Goal: Task Accomplishment & Management: Complete application form

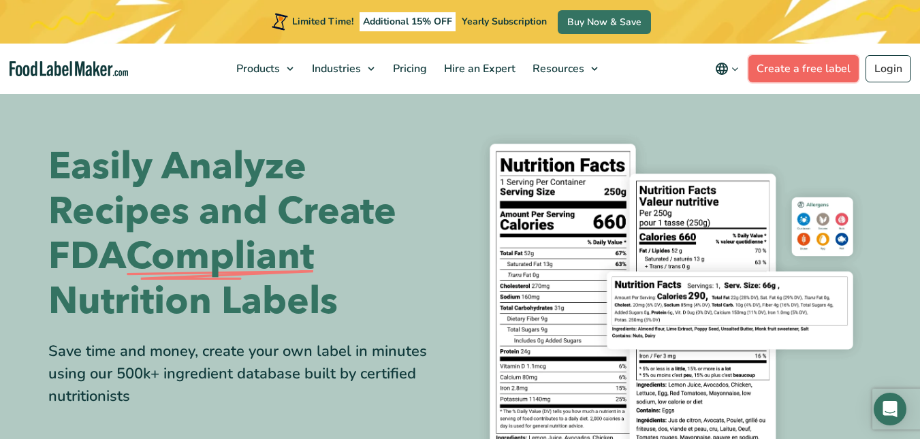
click at [822, 68] on link "Create a free label" at bounding box center [804, 68] width 110 height 27
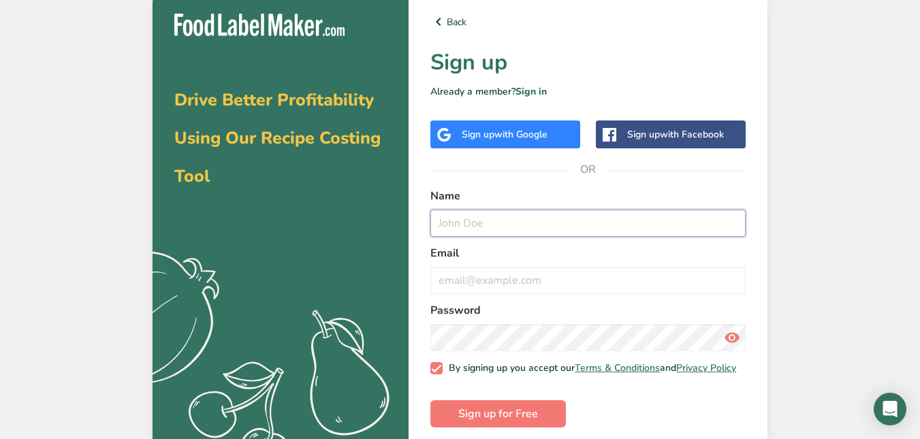
click at [442, 216] on input "text" at bounding box center [587, 223] width 315 height 27
type input "Marilyn Rodriguez"
type input "[EMAIL_ADDRESS][DOMAIN_NAME]"
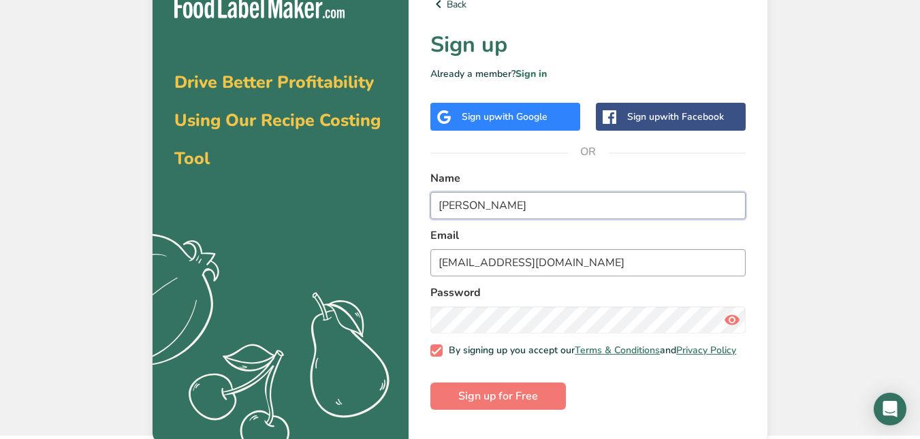
scroll to position [22, 0]
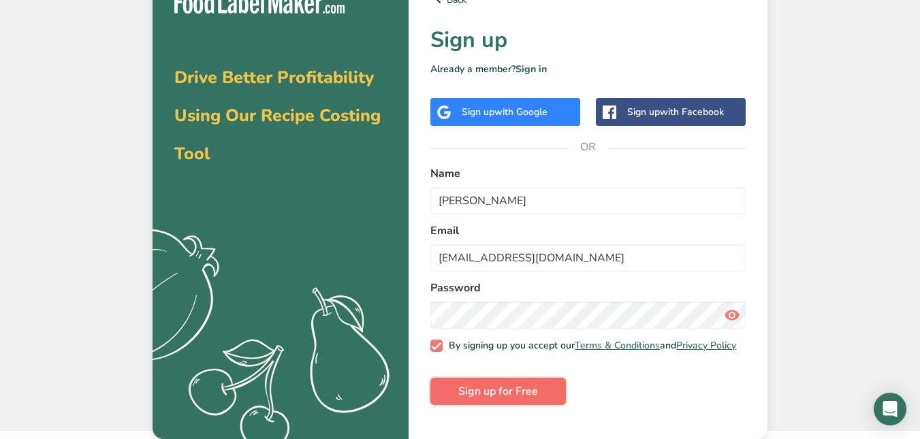
click at [501, 395] on span "Sign up for Free" at bounding box center [498, 391] width 80 height 16
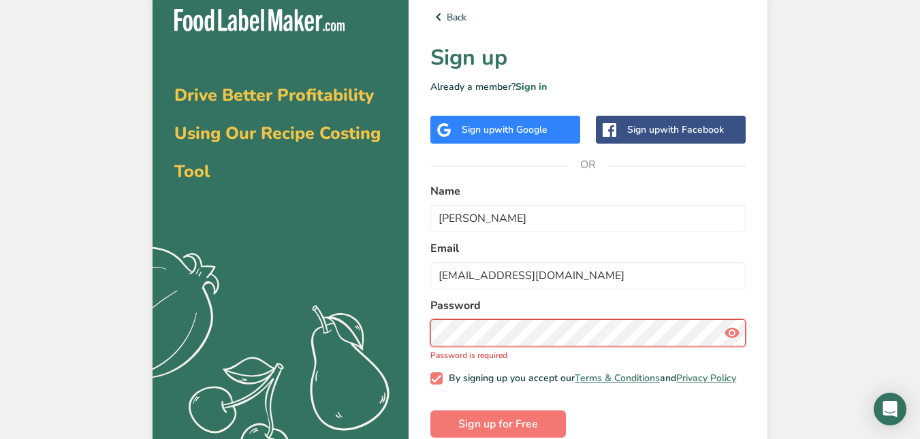
scroll to position [0, 0]
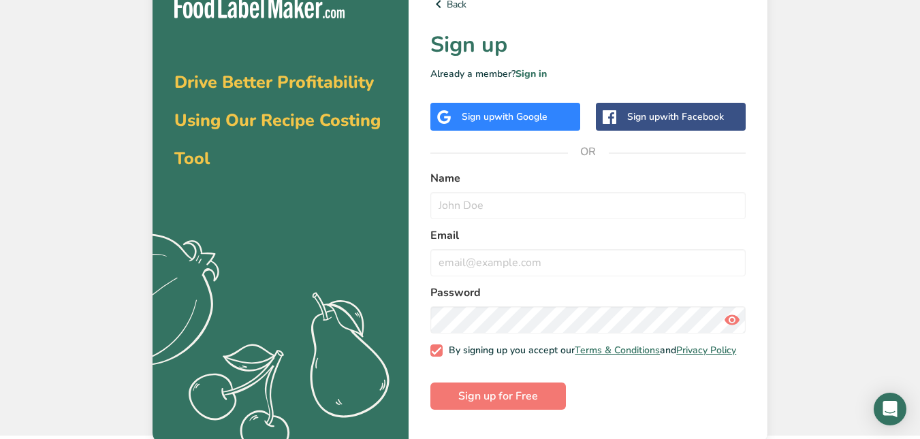
scroll to position [22, 0]
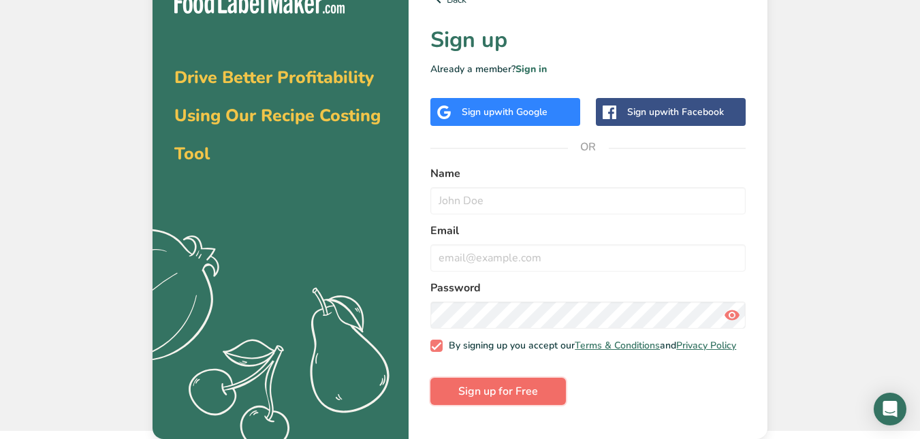
click at [477, 396] on span "Sign up for Free" at bounding box center [498, 391] width 80 height 16
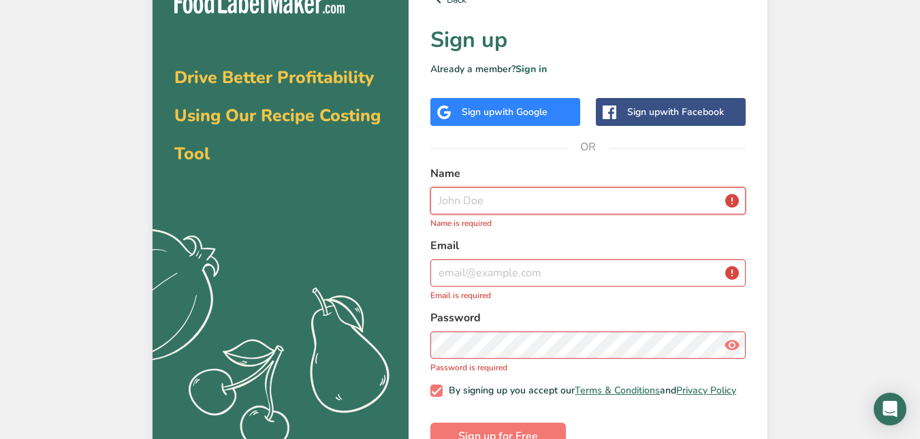
click at [499, 198] on input "text" at bounding box center [587, 200] width 315 height 27
type input "Marilyn Rodriguez"
type input "mlrodriguez8@msn.com"
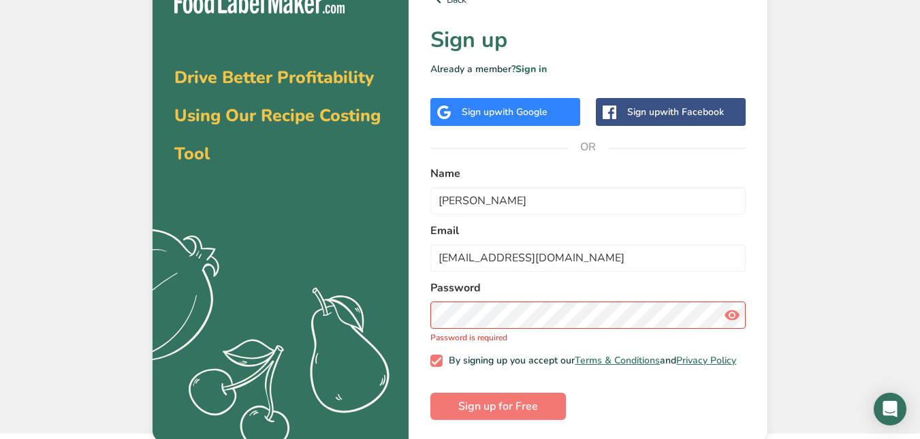
click at [732, 314] on icon at bounding box center [732, 315] width 16 height 25
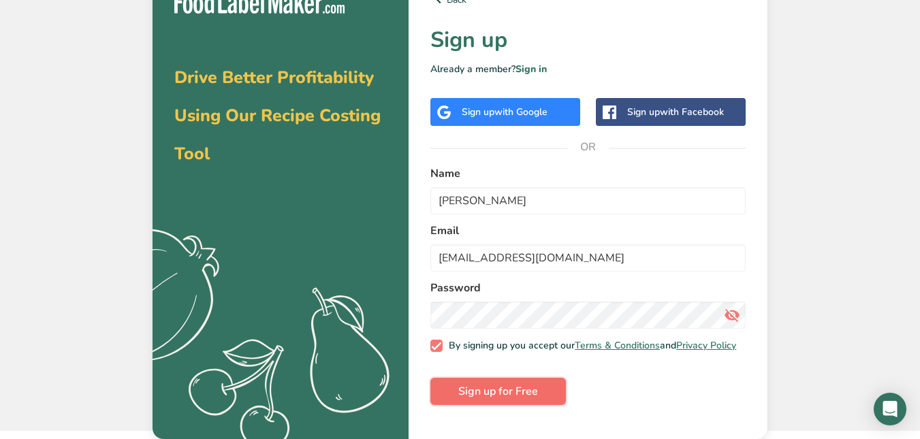
click at [520, 396] on span "Sign up for Free" at bounding box center [498, 391] width 80 height 16
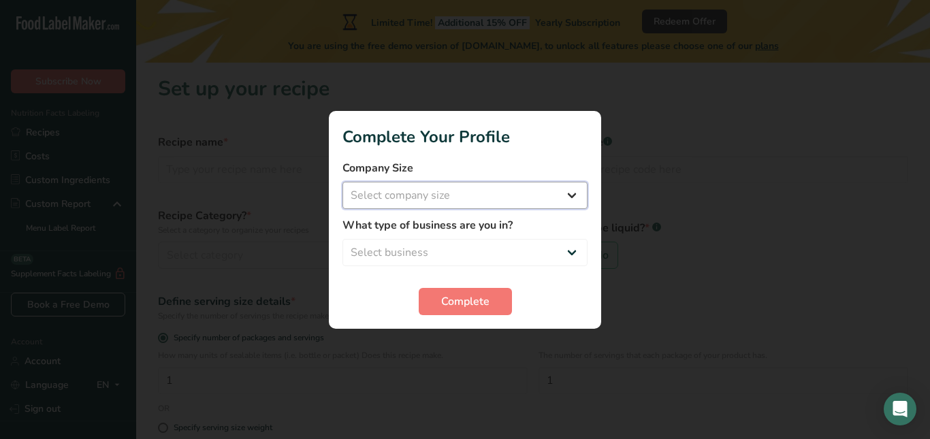
click at [570, 193] on select "Select company size Fewer than 10 Employees 10 to 50 Employees 51 to 500 Employ…" at bounding box center [465, 195] width 245 height 27
select select "1"
click at [343, 182] on select "Select company size Fewer than 10 Employees 10 to 50 Employees 51 to 500 Employ…" at bounding box center [465, 195] width 245 height 27
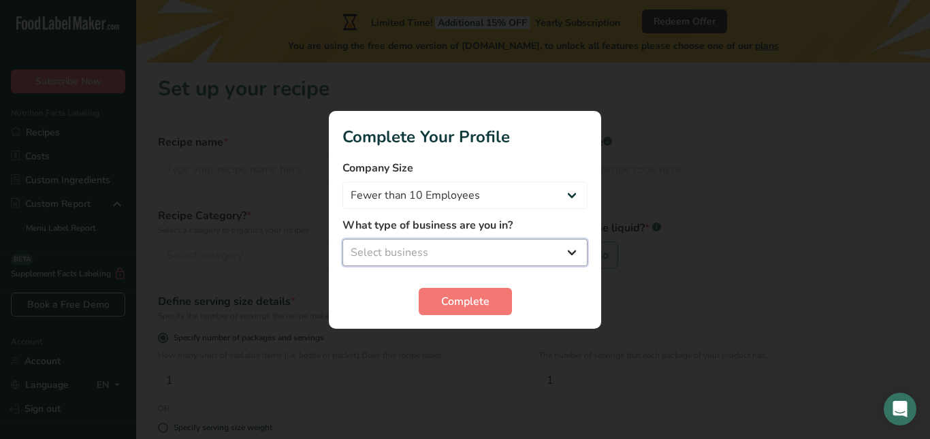
click at [568, 248] on select "Select business Packaged Food Manufacturer Restaurant & Cafe Bakery Meal Plans …" at bounding box center [465, 252] width 245 height 27
select select "3"
click at [343, 239] on select "Select business Packaged Food Manufacturer Restaurant & Cafe Bakery Meal Plans …" at bounding box center [465, 252] width 245 height 27
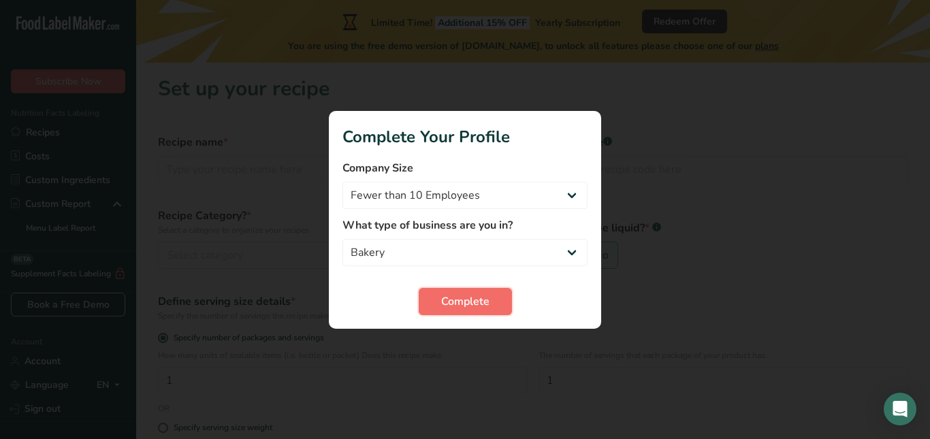
click at [491, 301] on button "Complete" at bounding box center [465, 301] width 93 height 27
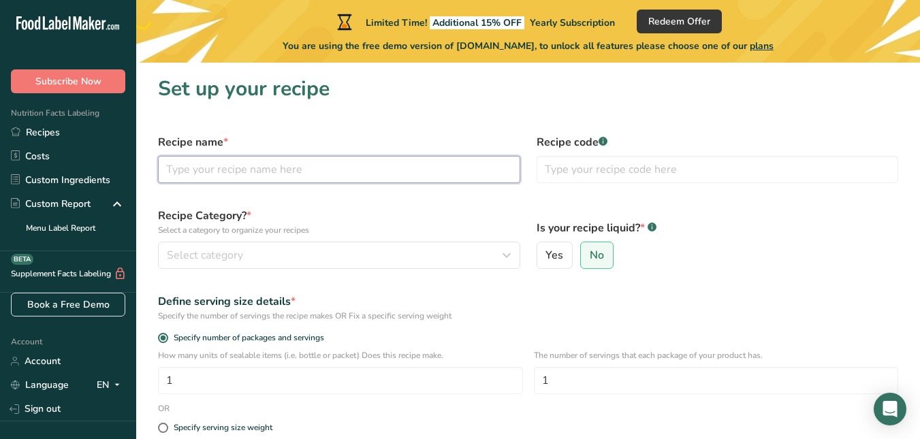
click at [257, 169] on input "text" at bounding box center [339, 169] width 362 height 27
type input "Gluten Free Turtle Brownies"
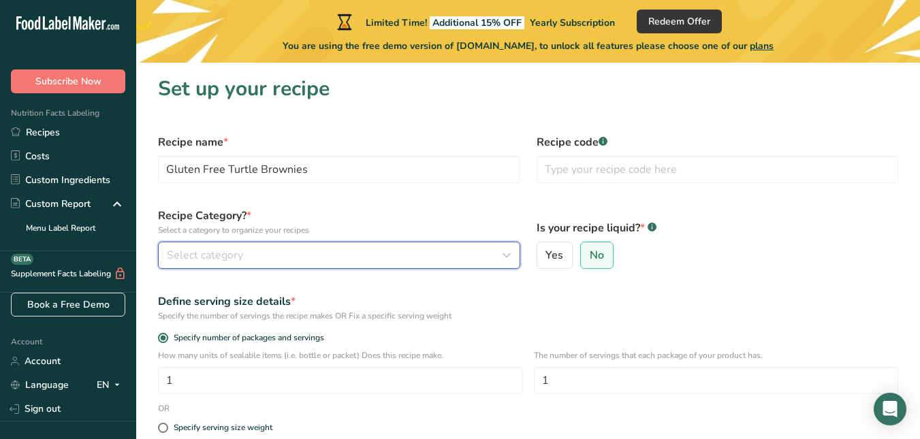
click at [279, 249] on div "Select category" at bounding box center [335, 255] width 336 height 16
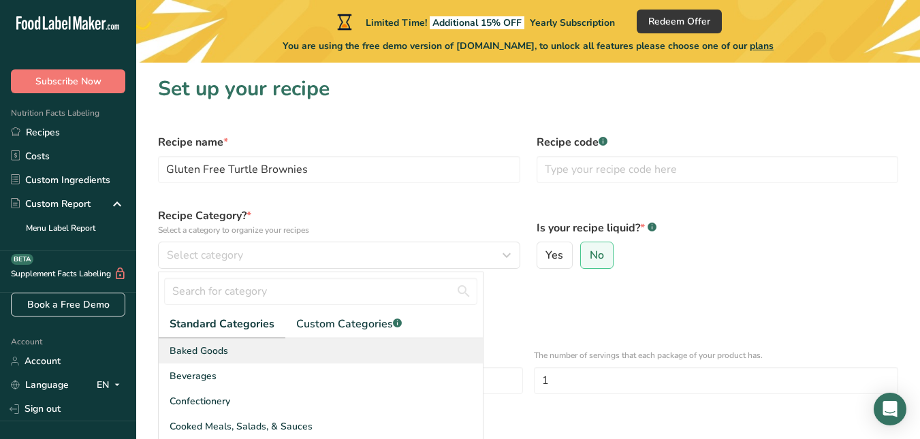
click at [236, 350] on div "Baked Goods" at bounding box center [321, 351] width 324 height 25
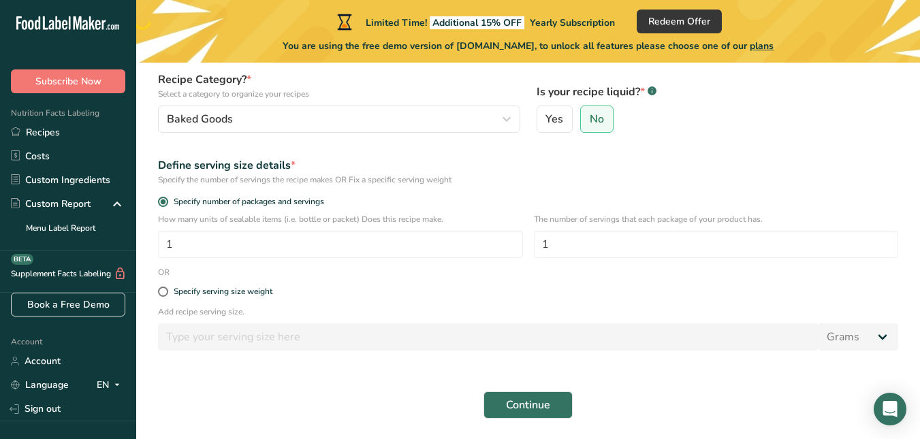
scroll to position [181, 0]
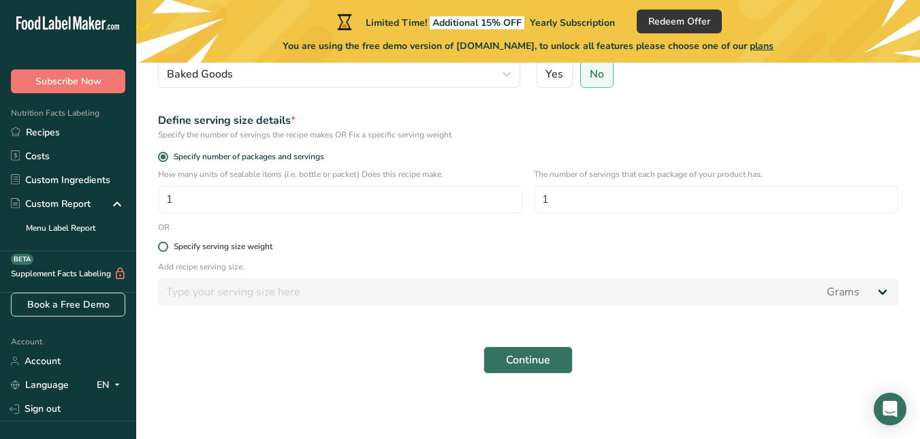
click at [163, 249] on span at bounding box center [163, 247] width 10 height 10
click at [163, 249] on input "Specify serving size weight" at bounding box center [162, 246] width 9 height 9
radio input "true"
radio input "false"
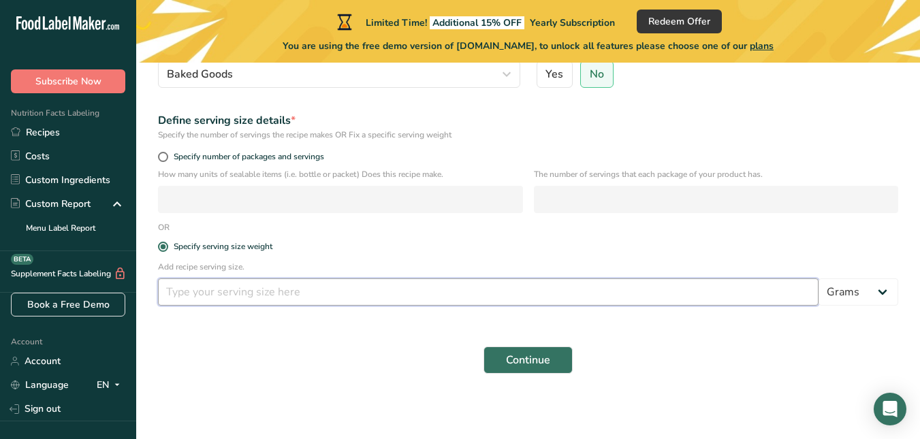
click at [223, 289] on input "number" at bounding box center [488, 292] width 661 height 27
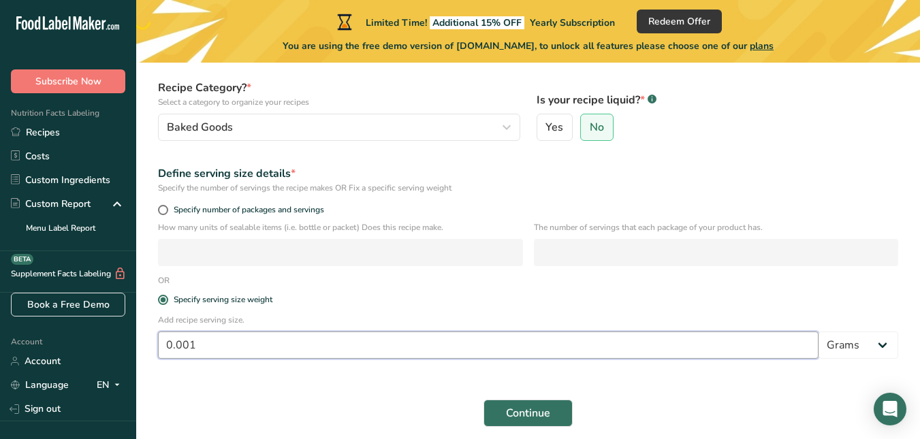
scroll to position [113, 0]
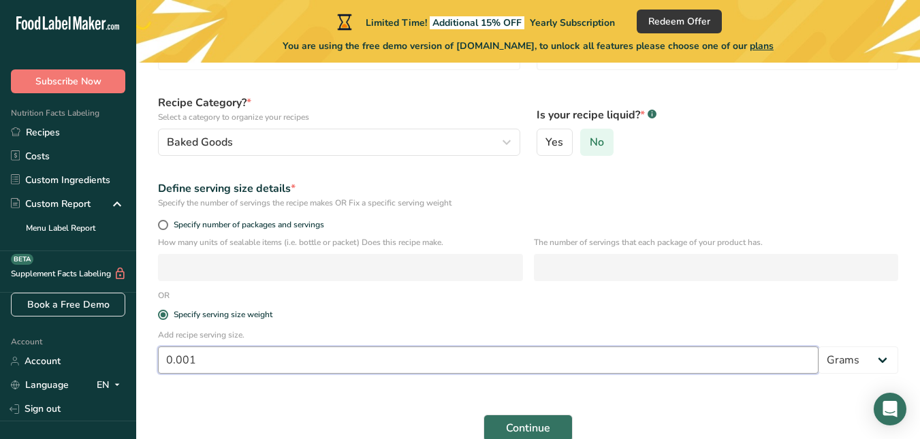
type input "0.001"
click at [595, 149] on span "No" at bounding box center [597, 143] width 14 height 14
click at [590, 147] on input "No" at bounding box center [585, 142] width 9 height 9
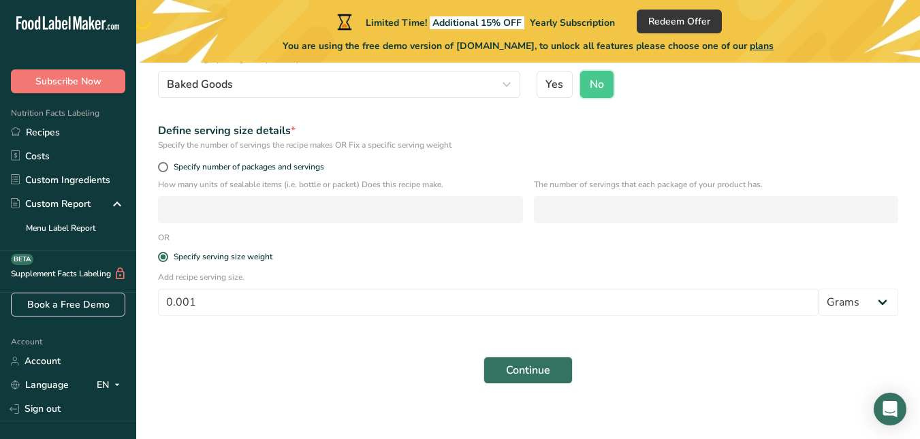
scroll to position [181, 0]
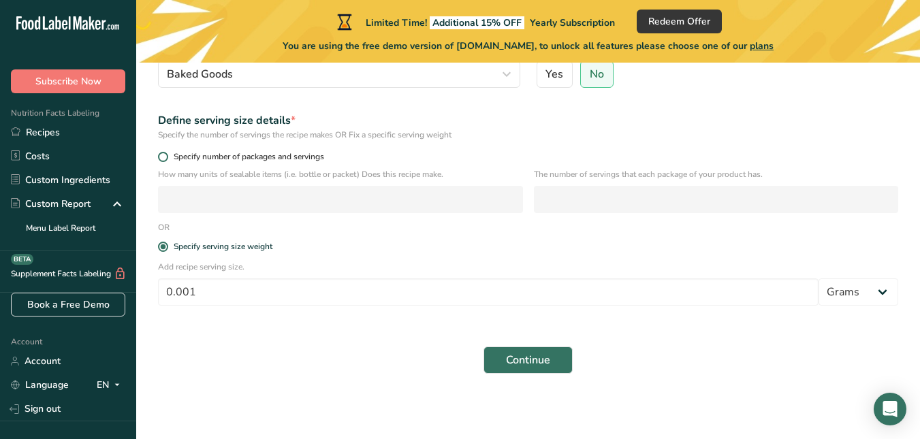
click at [161, 155] on span at bounding box center [163, 157] width 10 height 10
click at [161, 155] on input "Specify number of packages and servings" at bounding box center [162, 157] width 9 height 9
radio input "true"
radio input "false"
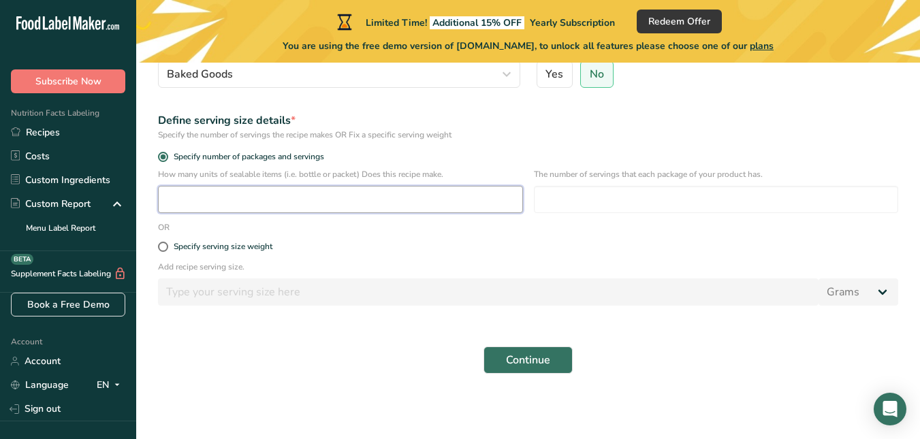
click at [180, 193] on input "number" at bounding box center [340, 199] width 365 height 27
type input "15"
click at [567, 203] on input "number" at bounding box center [716, 199] width 365 height 27
type input "15"
click at [539, 357] on span "Continue" at bounding box center [528, 360] width 44 height 16
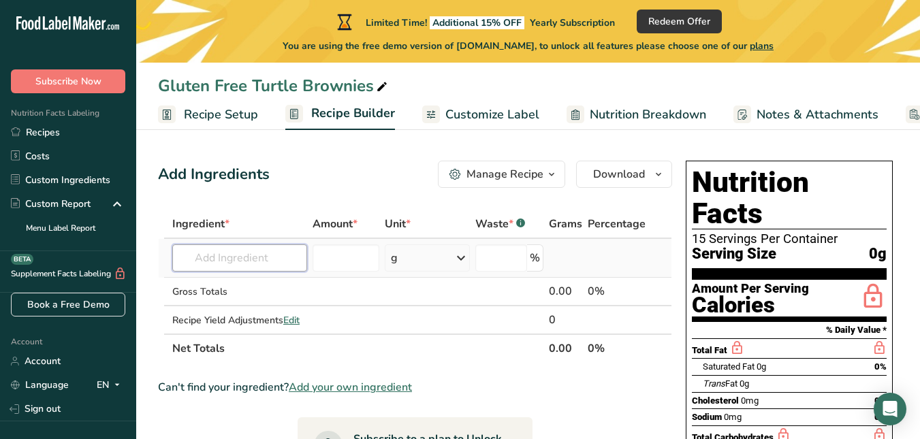
click at [232, 251] on input "text" at bounding box center [239, 258] width 135 height 27
type input "1"
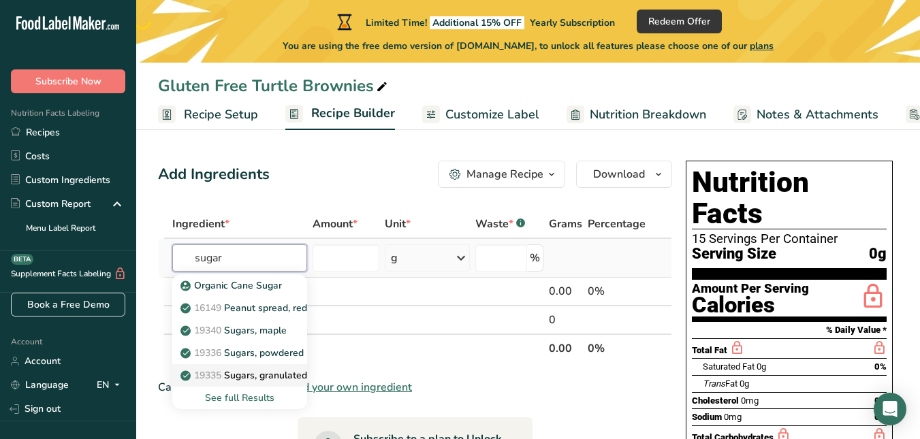
type input "sugar"
click at [273, 377] on p "19335 Sugars, granulated" at bounding box center [245, 375] width 124 height 14
type input "Sugars, granulated"
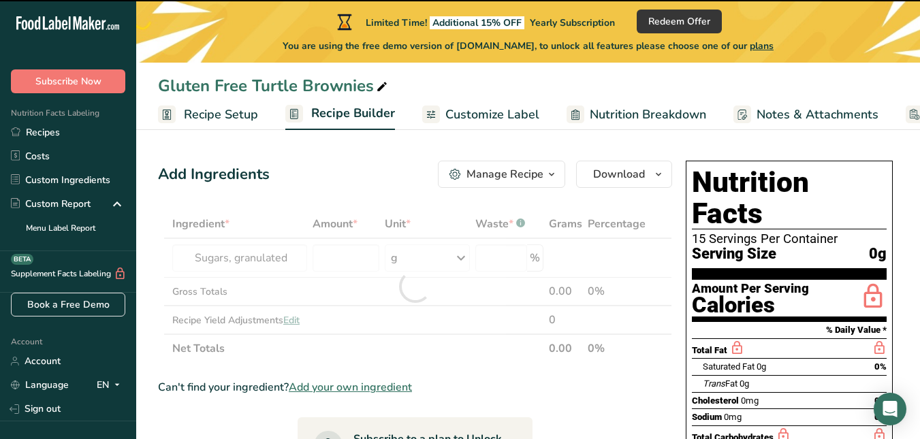
type input "0"
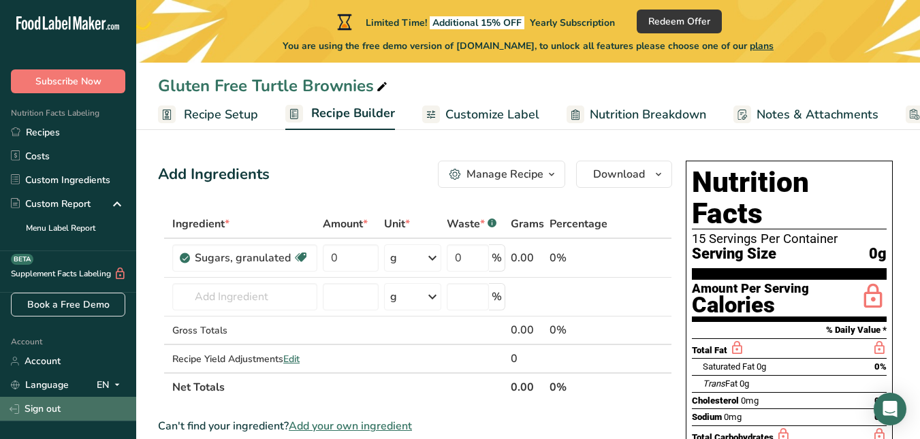
click at [38, 409] on link "Sign out" at bounding box center [68, 409] width 136 height 24
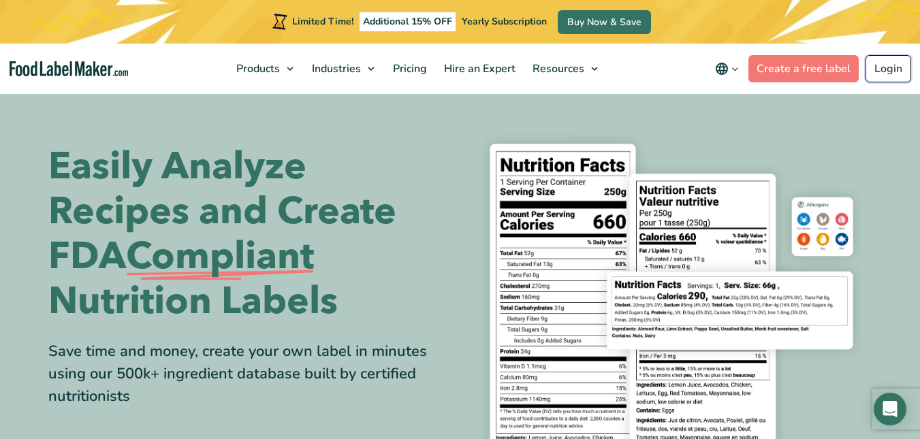
click at [892, 70] on link "Login" at bounding box center [889, 68] width 46 height 27
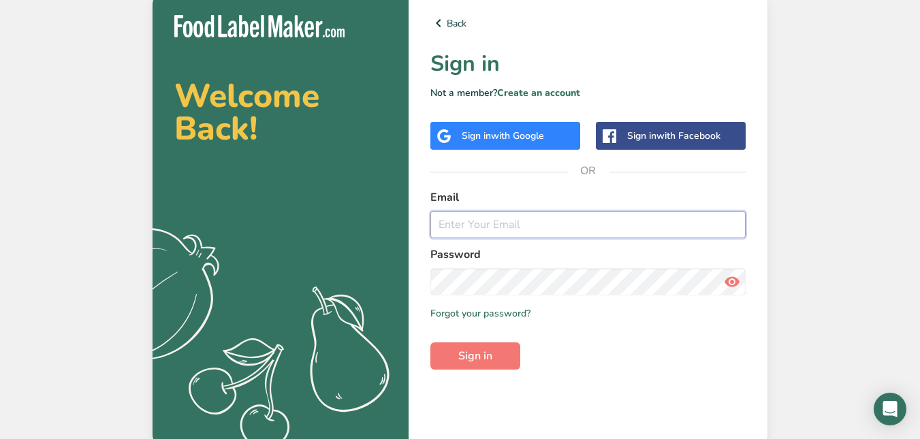
click at [460, 225] on input "email" at bounding box center [587, 224] width 315 height 27
type input "[EMAIL_ADDRESS][DOMAIN_NAME]"
click at [471, 357] on span "Sign in" at bounding box center [475, 356] width 34 height 16
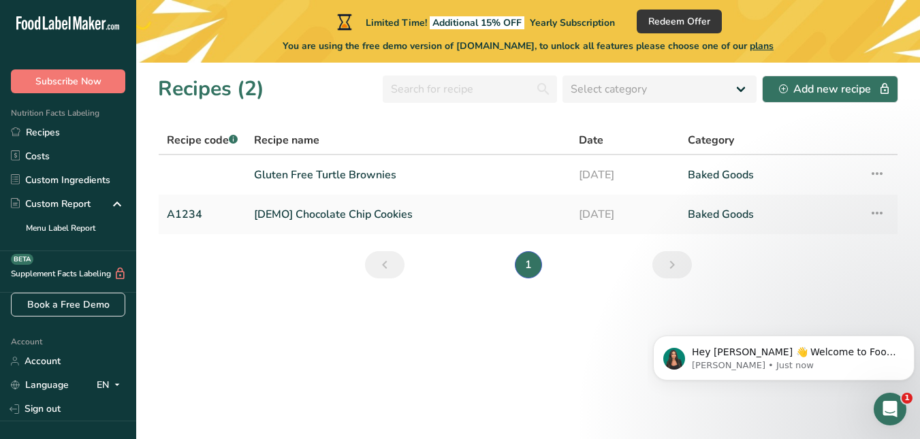
drag, startPoint x: 303, startPoint y: 174, endPoint x: 258, endPoint y: 294, distance: 128.0
click at [258, 294] on section "Recipes (2) Select category All Baked Goods [GEOGRAPHIC_DATA] Confectionery Coo…" at bounding box center [528, 251] width 784 height 377
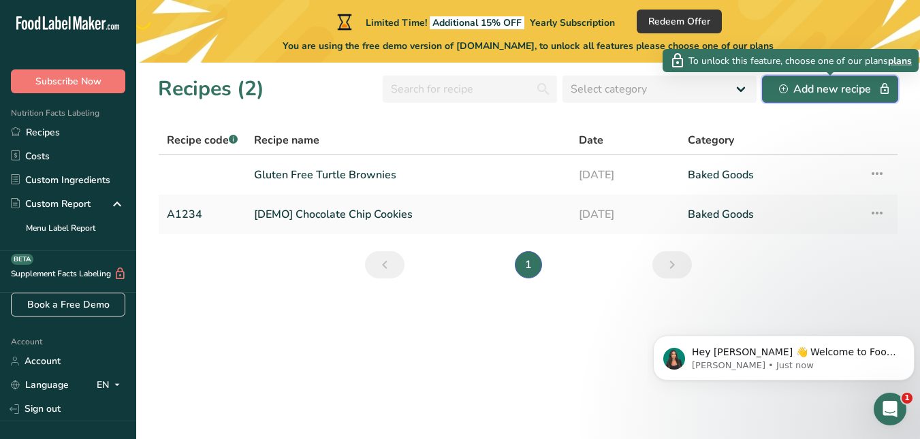
click at [834, 89] on div "Add new recipe" at bounding box center [830, 89] width 102 height 16
click at [824, 89] on div "Add new recipe" at bounding box center [830, 89] width 102 height 16
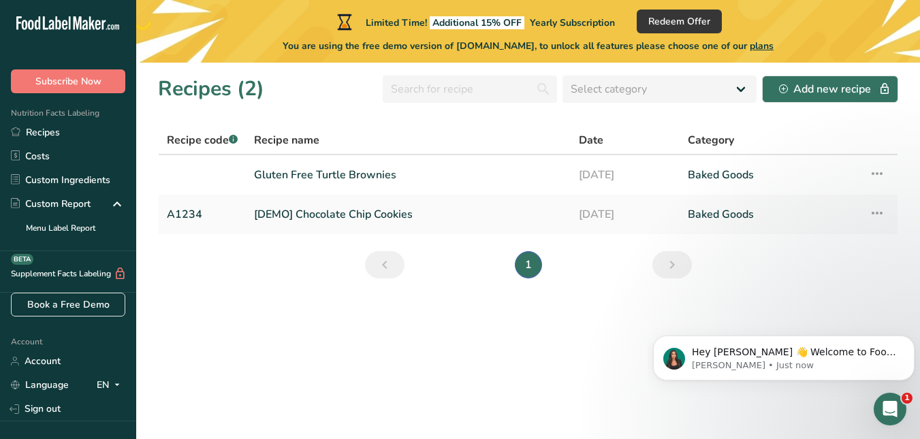
click at [885, 407] on icon "Open Intercom Messenger" at bounding box center [890, 409] width 22 height 22
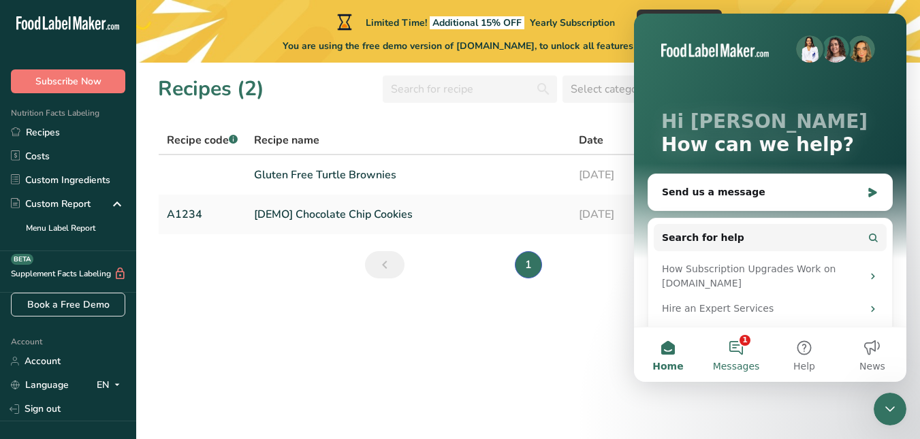
drag, startPoint x: 737, startPoint y: 345, endPoint x: 724, endPoint y: 343, distance: 13.0
click at [737, 345] on button "1 Messages" at bounding box center [736, 355] width 68 height 54
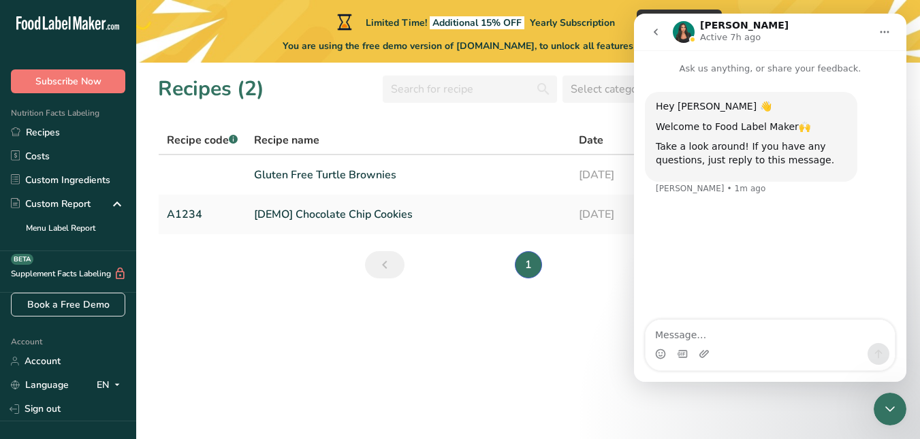
click at [472, 351] on section "Recipes (2) Select category All Baked Goods Beverages Confectionery Cooked Meal…" at bounding box center [528, 251] width 784 height 377
click at [290, 290] on section "Recipes (2) Select category All Baked Goods Beverages Confectionery Cooked Meal…" at bounding box center [528, 251] width 784 height 377
click at [212, 272] on section "Recipes (2) Select category All Baked Goods Beverages Confectionery Cooked Meal…" at bounding box center [528, 251] width 784 height 377
drag, startPoint x: 296, startPoint y: 313, endPoint x: 311, endPoint y: 315, distance: 15.8
click at [311, 315] on section "Recipes (2) Select category All Baked Goods Beverages Confectionery Cooked Meal…" at bounding box center [528, 251] width 784 height 377
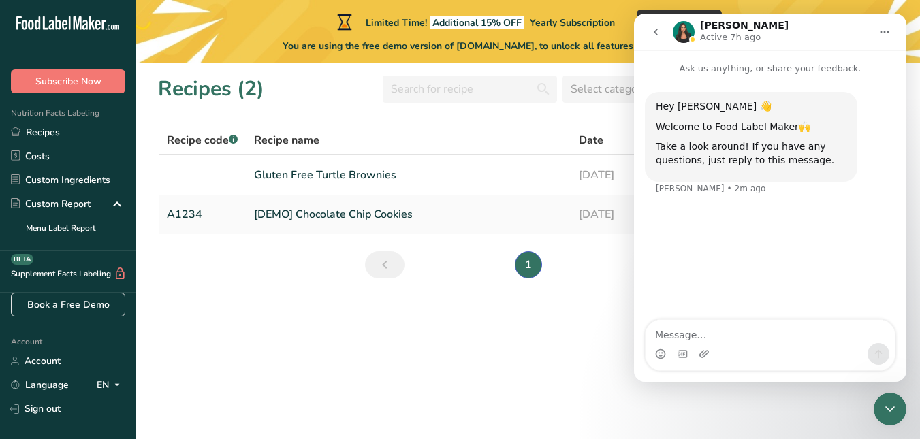
click at [884, 25] on button "Home" at bounding box center [885, 32] width 26 height 26
click at [743, 392] on section "Recipes (2) Select category All Baked Goods Beverages Confectionery Cooked Meal…" at bounding box center [528, 251] width 784 height 377
click at [882, 280] on div "Hey Marilyn 👋 Welcome to Food Label Maker🙌 Take a look around! If you have any …" at bounding box center [770, 199] width 272 height 246
click at [892, 411] on icon "Close Intercom Messenger" at bounding box center [890, 409] width 10 height 5
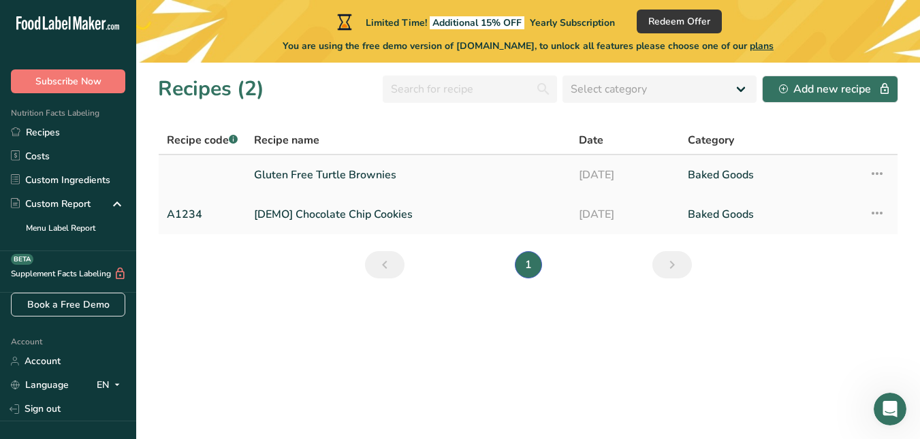
click at [303, 176] on link "Gluten Free Turtle Brownies" at bounding box center [408, 175] width 309 height 29
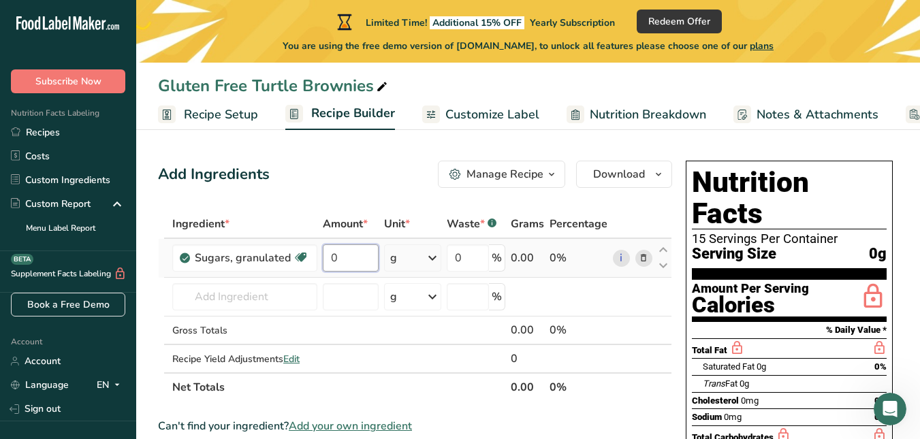
click at [341, 262] on input "0" at bounding box center [351, 258] width 56 height 27
type input "240"
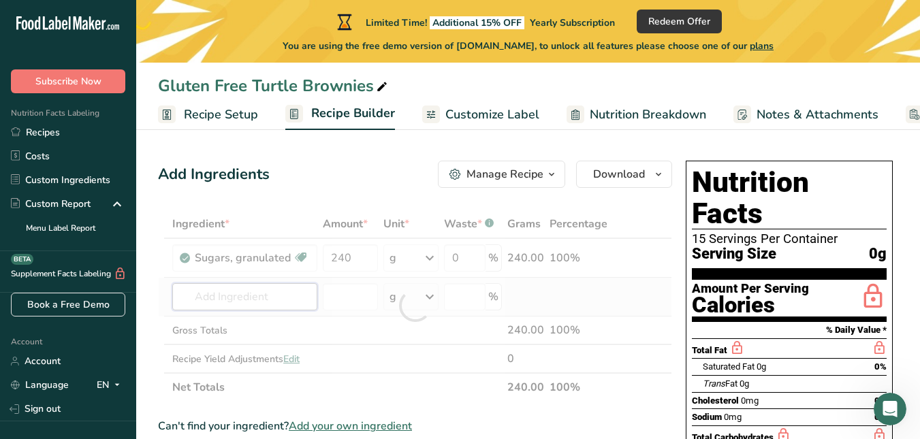
click at [261, 285] on div "Ingredient * Amount * Unit * Waste * .a-a{fill:#347362;}.b-a{fill:#fff;} Grams …" at bounding box center [415, 306] width 514 height 192
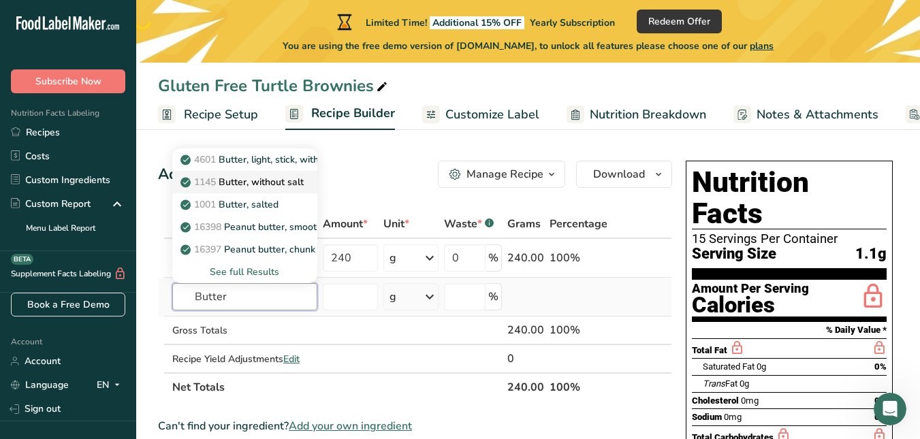
type input "Butter"
click at [283, 180] on p "1145 Butter, without salt" at bounding box center [243, 182] width 121 height 14
type input "Butter, without salt"
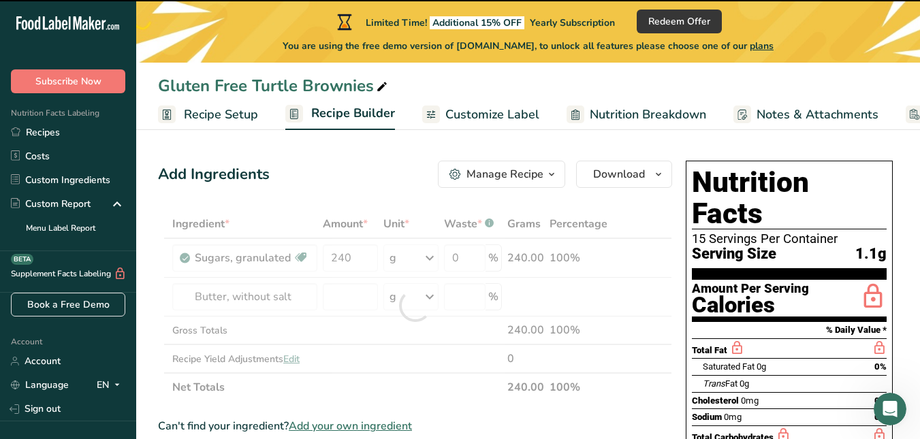
type input "0"
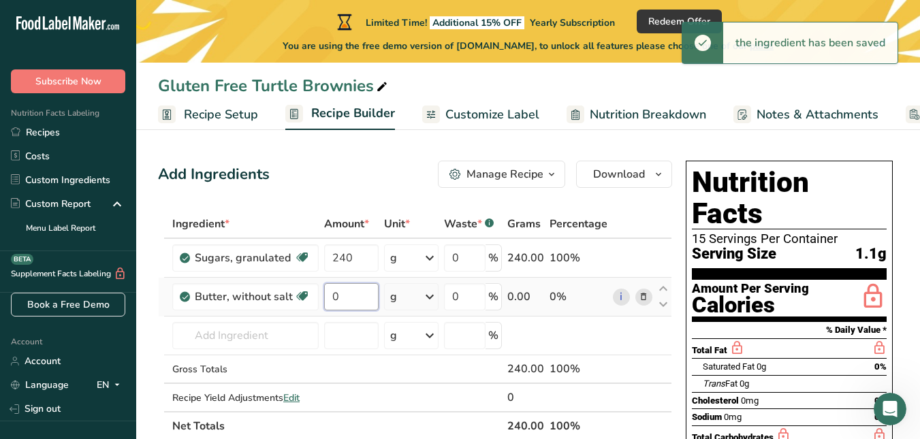
click at [342, 294] on input "0" at bounding box center [351, 296] width 54 height 27
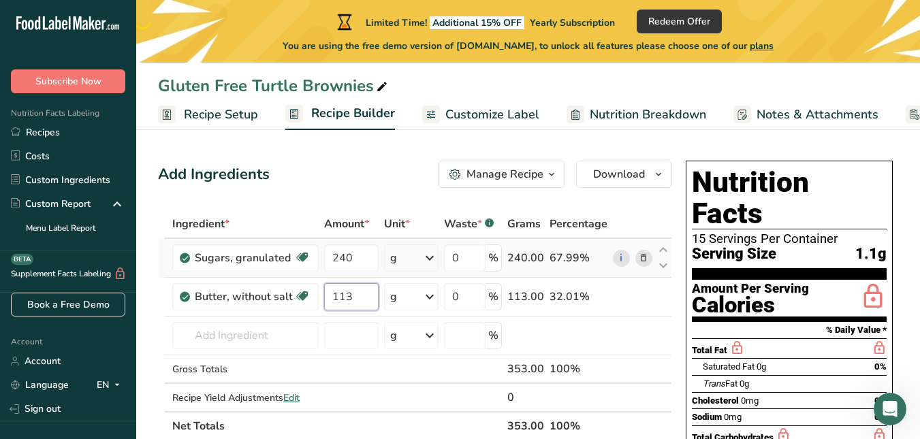
type input "113"
click at [431, 258] on div "Ingredient * Amount * Unit * Waste * .a-a{fill:#347362;}.b-a{fill:#fff;} Grams …" at bounding box center [415, 325] width 514 height 231
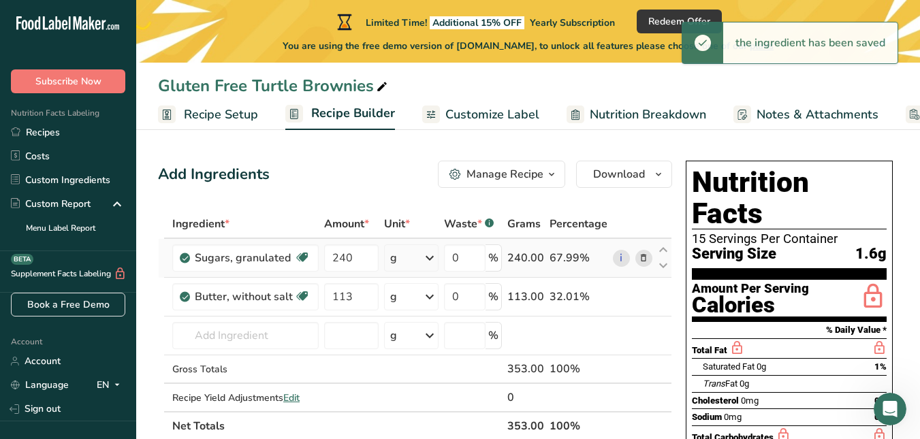
click at [431, 258] on icon at bounding box center [430, 258] width 16 height 25
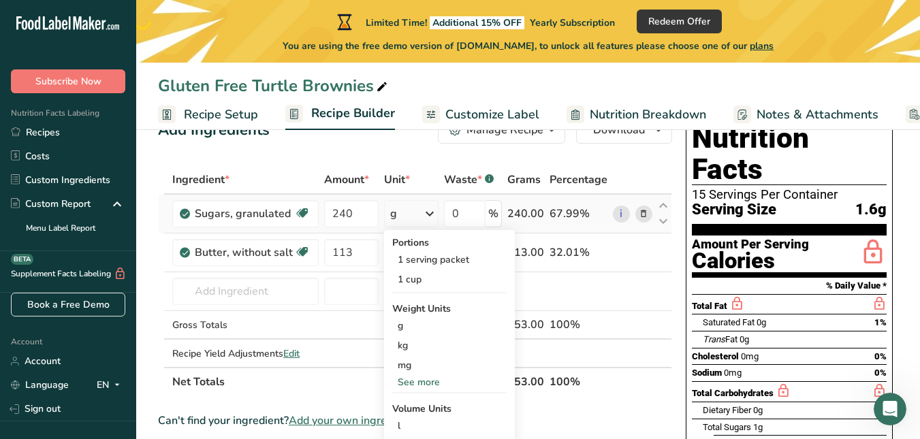
scroll to position [68, 0]
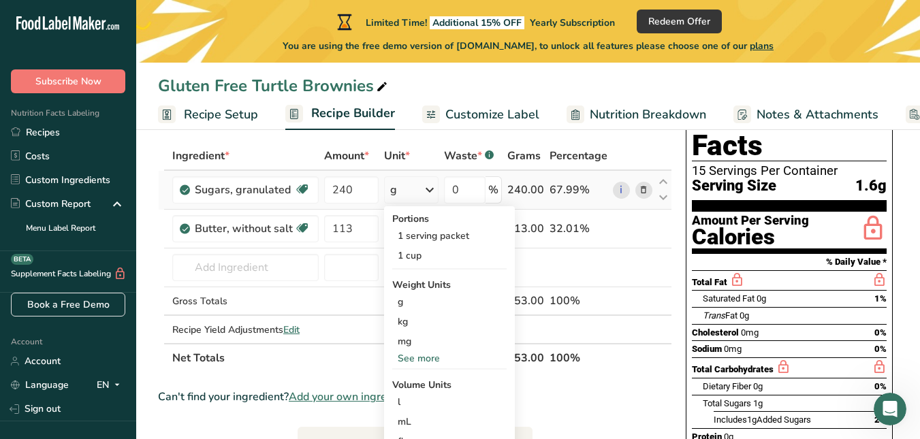
click at [426, 358] on div "See more" at bounding box center [449, 358] width 114 height 14
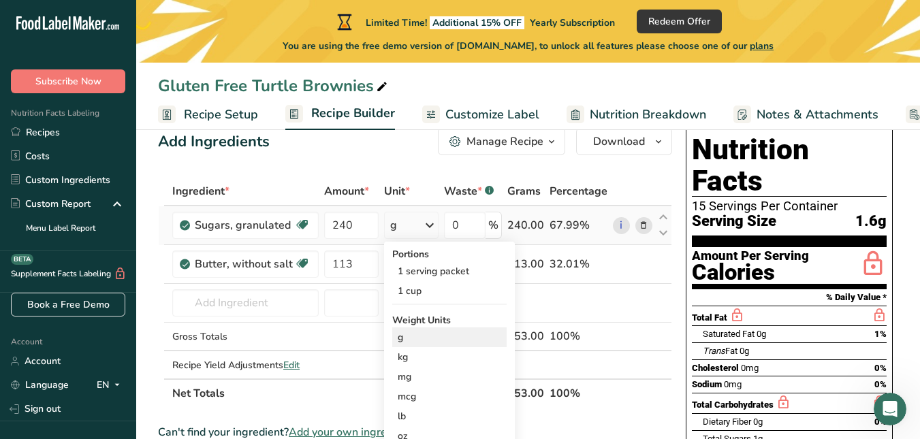
scroll to position [0, 0]
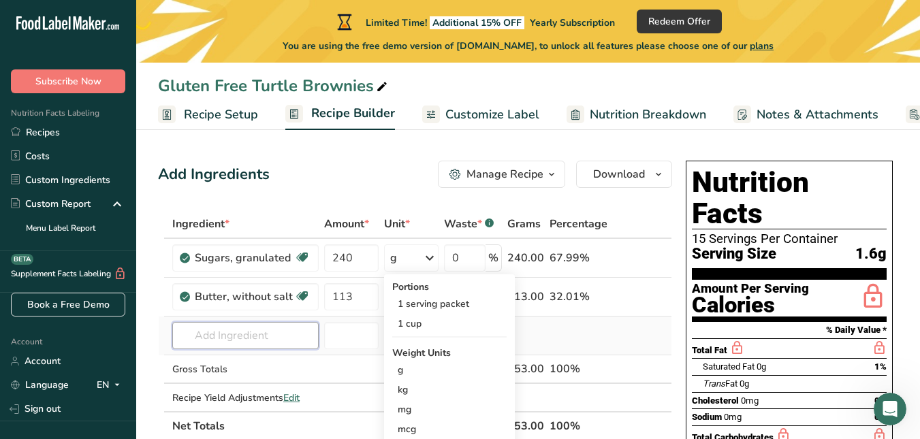
click at [240, 326] on input "text" at bounding box center [245, 335] width 146 height 27
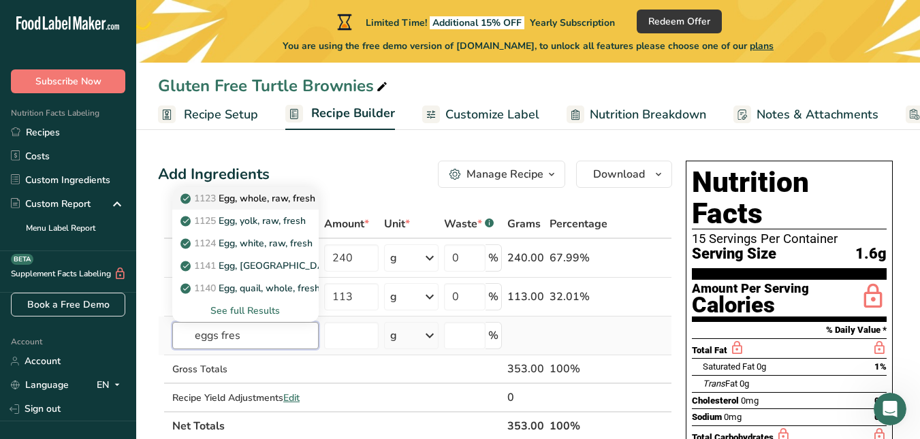
type input "eggs fres"
click at [257, 200] on p "1123 Egg, whole, raw, fresh" at bounding box center [249, 198] width 132 height 14
type input "Egg, whole, raw, fresh"
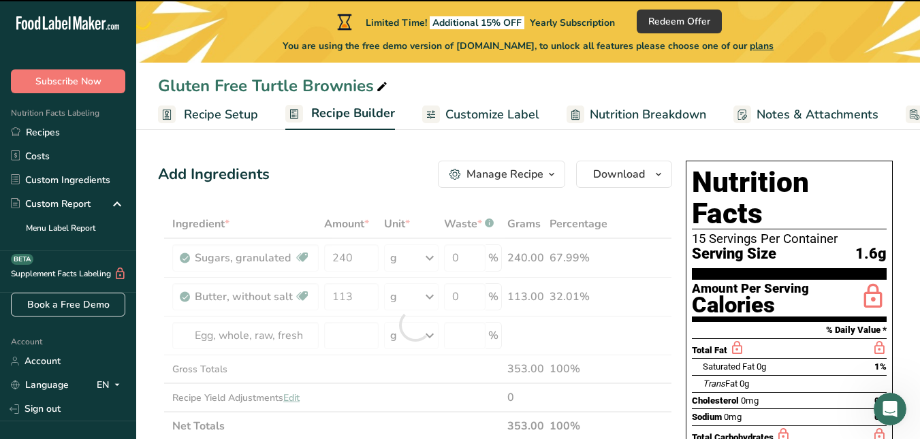
type input "0"
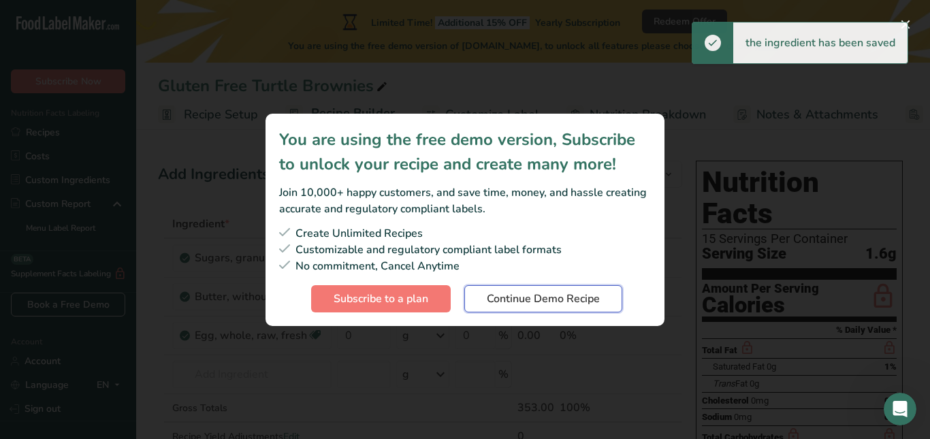
click at [506, 301] on span "Continue Demo Recipe" at bounding box center [543, 299] width 113 height 16
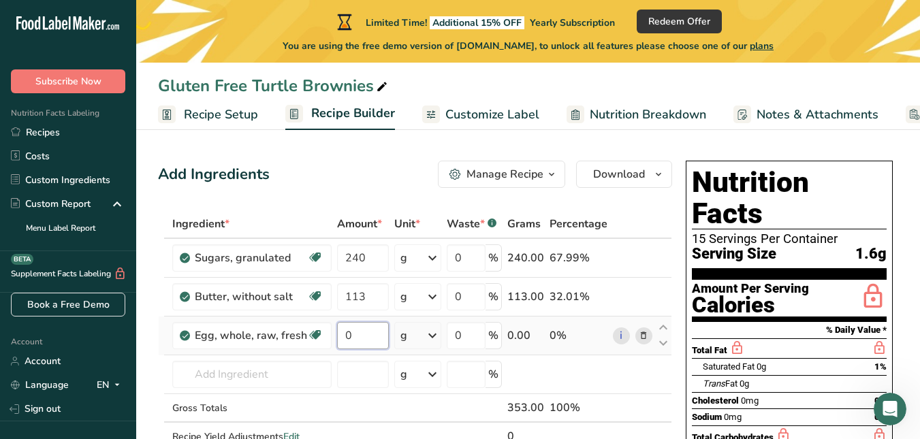
click at [365, 340] on input "0" at bounding box center [363, 335] width 52 height 27
type input "114"
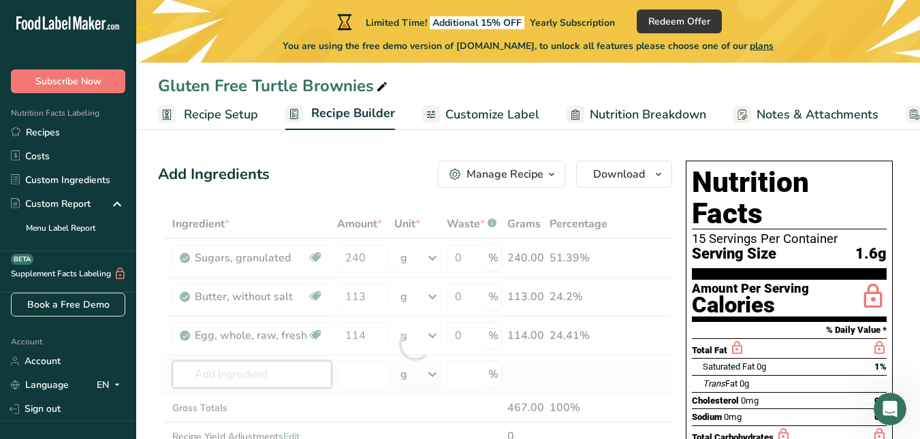
click at [234, 371] on div "Ingredient * Amount * Unit * Waste * .a-a{fill:#347362;}.b-a{fill:#fff;} Grams …" at bounding box center [415, 345] width 514 height 270
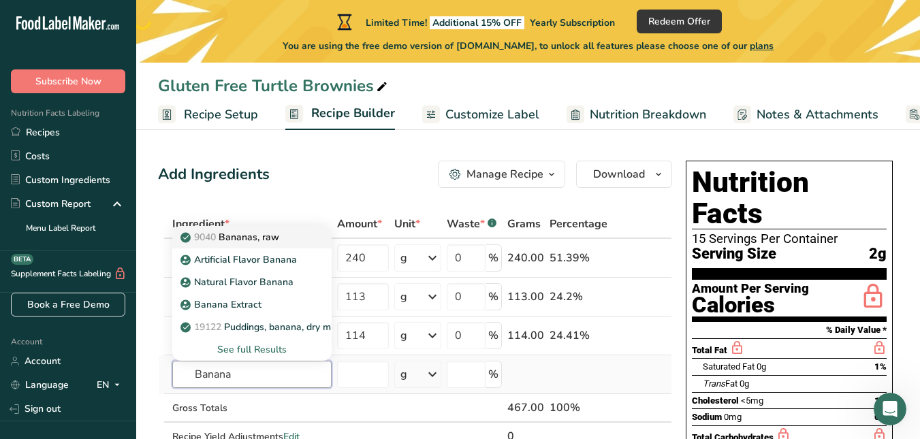
type input "Banana"
click at [250, 237] on p "9040 Bananas, raw" at bounding box center [231, 237] width 96 height 14
type input "Bananas, raw"
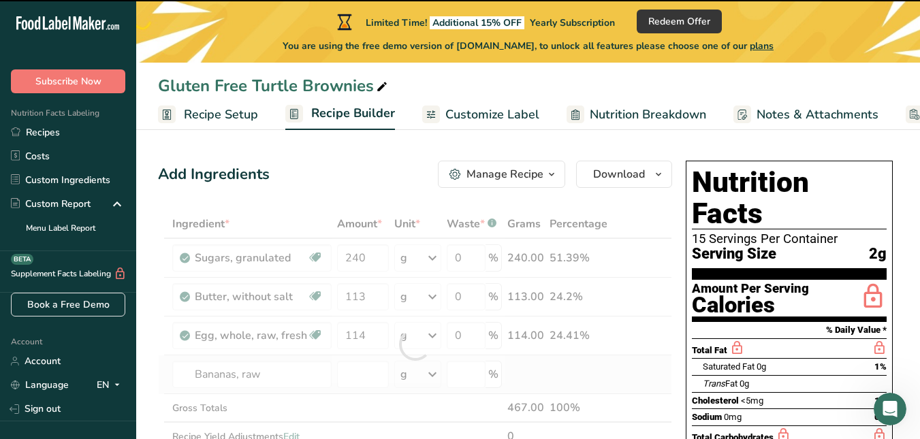
type input "0"
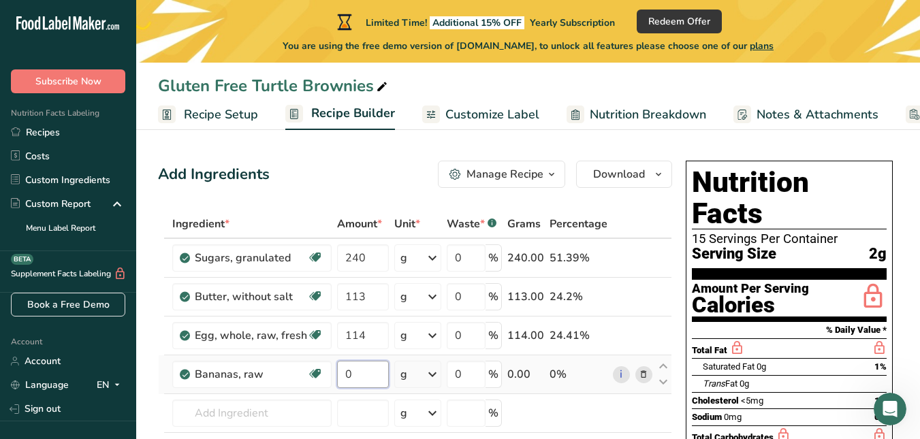
click at [353, 373] on input "0" at bounding box center [363, 374] width 52 height 27
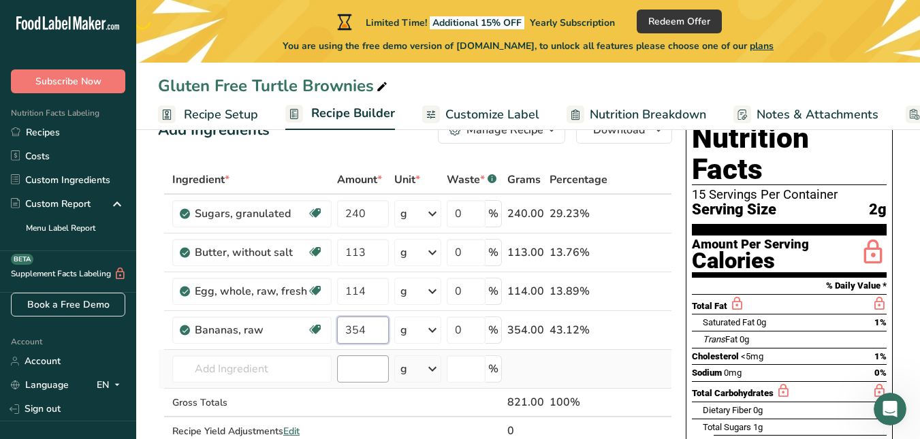
scroll to position [68, 0]
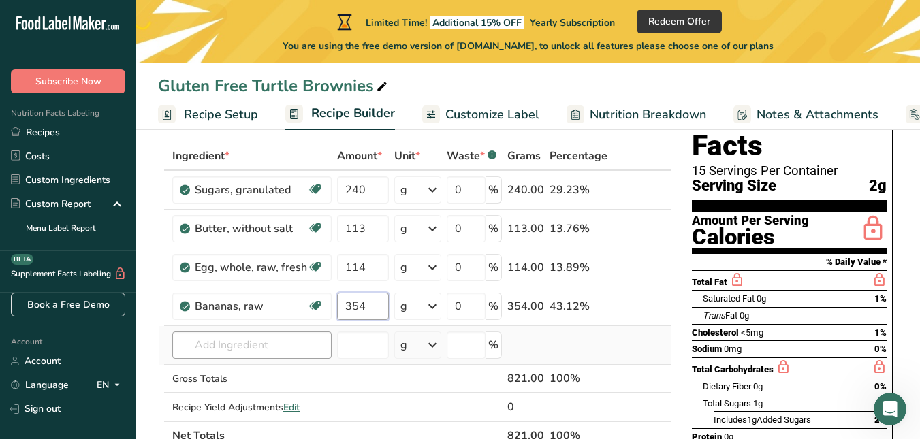
type input "354"
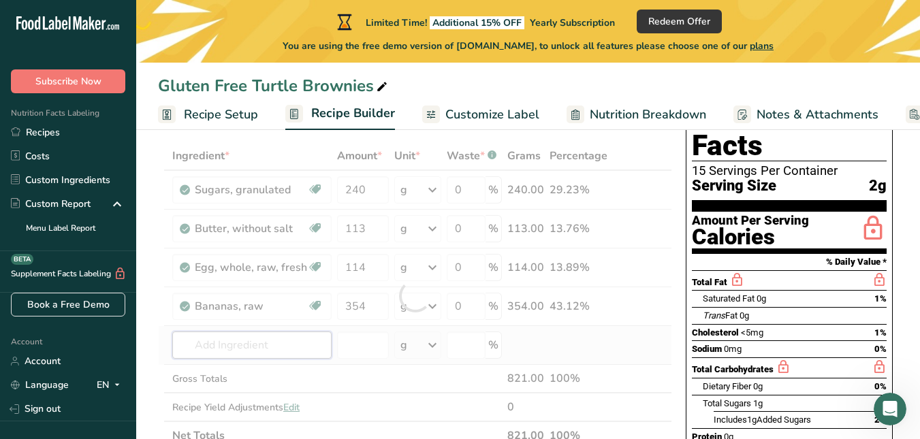
click at [262, 353] on div "Ingredient * Amount * Unit * Waste * .a-a{fill:#347362;}.b-a{fill:#fff;} Grams …" at bounding box center [415, 296] width 514 height 309
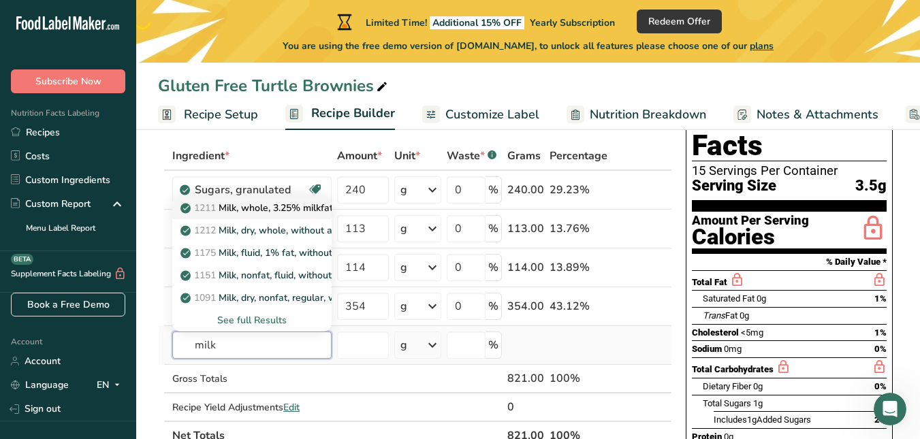
type input "milk"
click at [250, 208] on p "1211 Milk, whole, 3.25% milkfat, without added vitamin A and vitamin D" at bounding box center [364, 208] width 363 height 14
type input "Milk, whole, 3.25% milkfat, without added vitamin A and vitamin D"
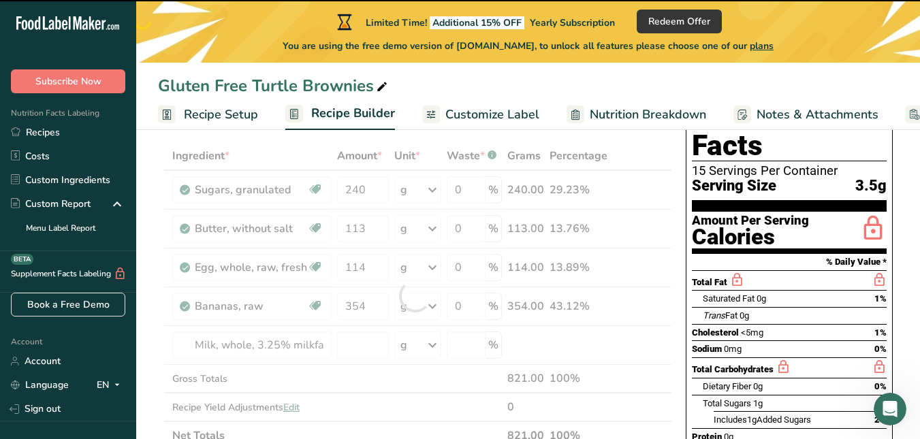
type input "0"
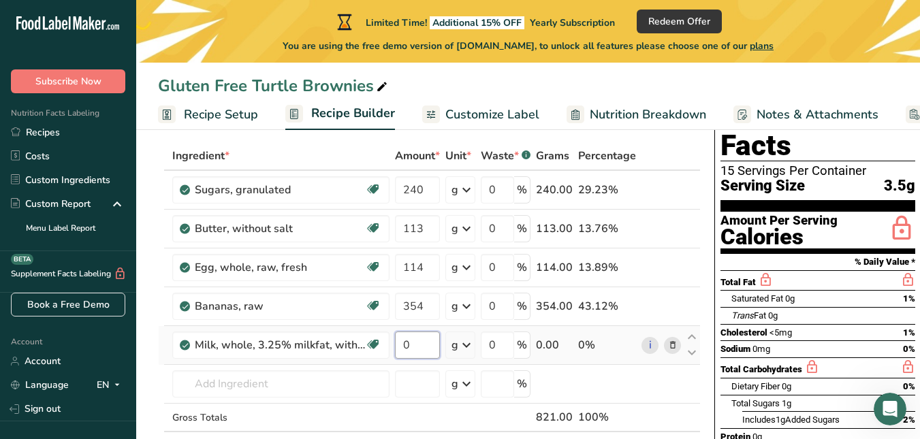
click at [421, 344] on input "0" at bounding box center [417, 345] width 45 height 27
type input "15"
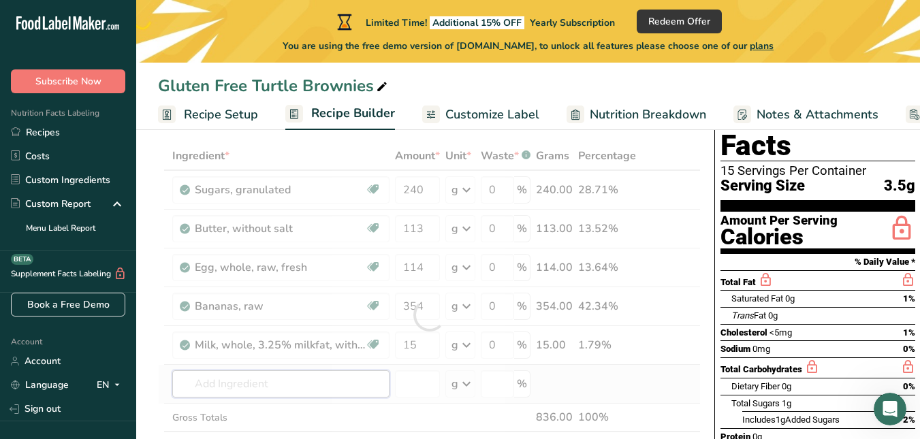
click at [226, 375] on div "Ingredient * Amount * Unit * Waste * .a-a{fill:#347362;}.b-a{fill:#fff;} Grams …" at bounding box center [429, 315] width 543 height 347
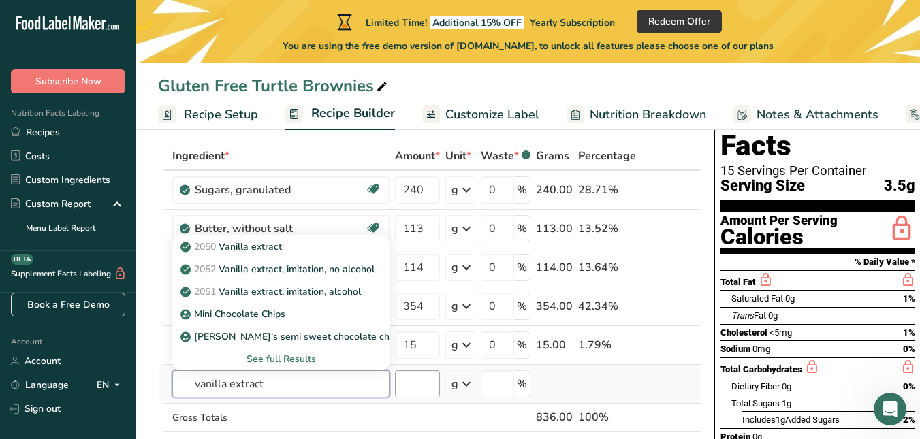
type input "vanilla extract"
click at [410, 381] on input "number" at bounding box center [417, 384] width 45 height 27
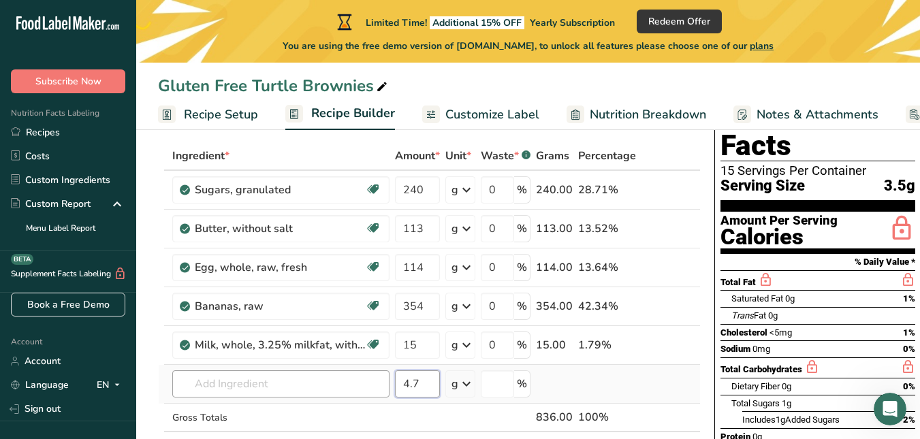
type input "4.7"
click at [196, 382] on input "text" at bounding box center [280, 384] width 217 height 27
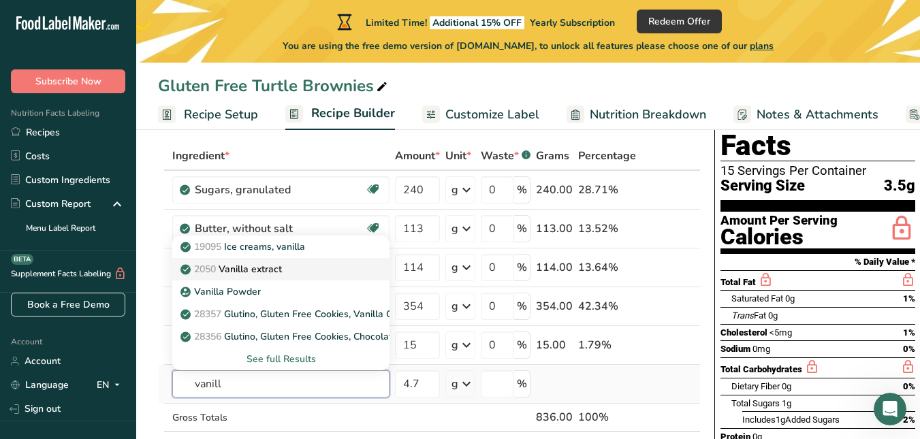
type input "vanill"
click at [241, 268] on p "2050 Vanilla extract" at bounding box center [232, 269] width 99 height 14
type input "Vanilla extract"
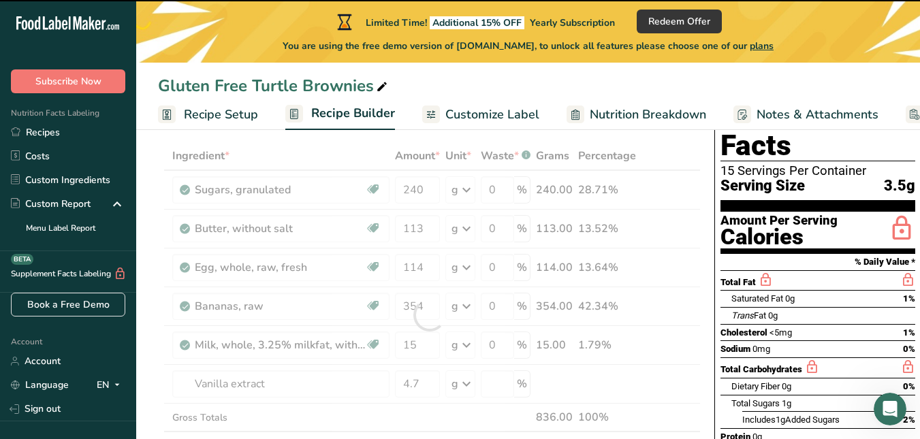
type input "0"
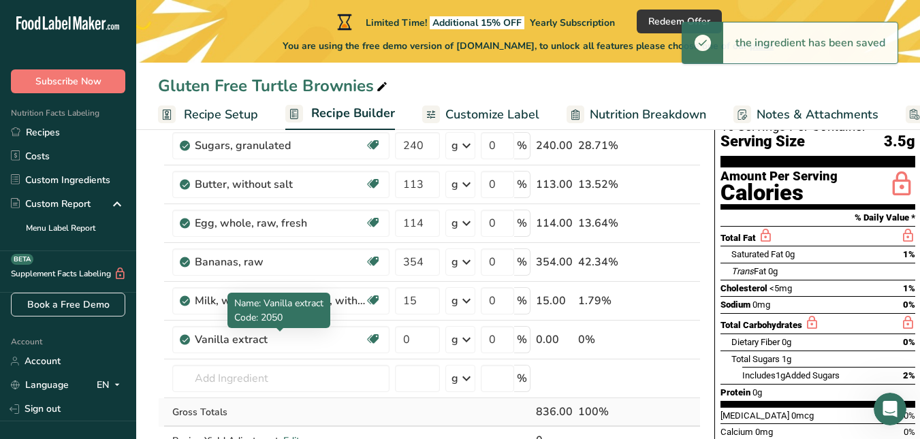
scroll to position [136, 0]
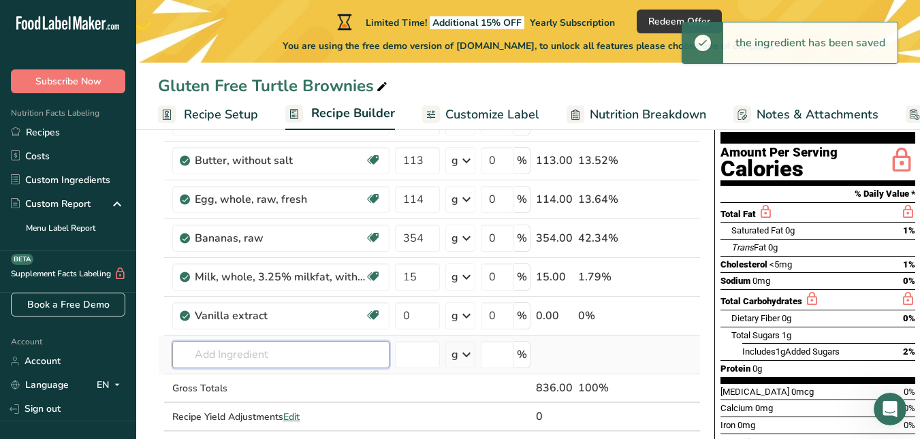
click at [284, 356] on input "text" at bounding box center [280, 354] width 217 height 27
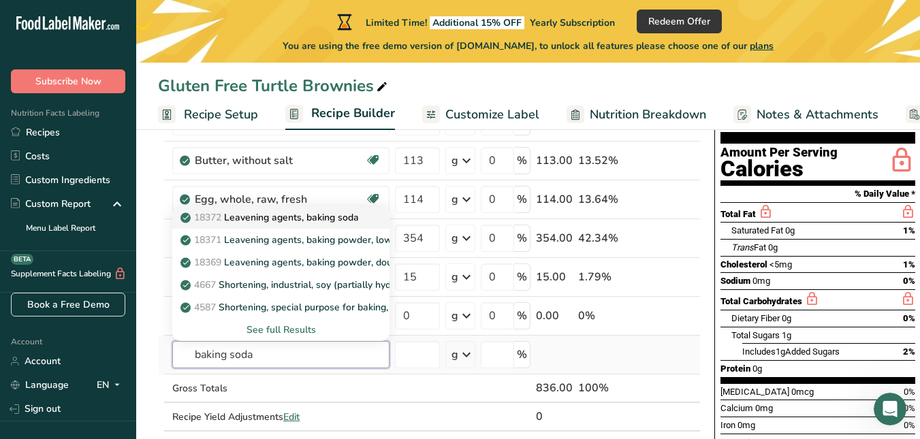
type input "baking soda"
click at [317, 216] on p "18372 Leavening agents, baking soda" at bounding box center [271, 217] width 176 height 14
type input "Leavening agents, baking soda"
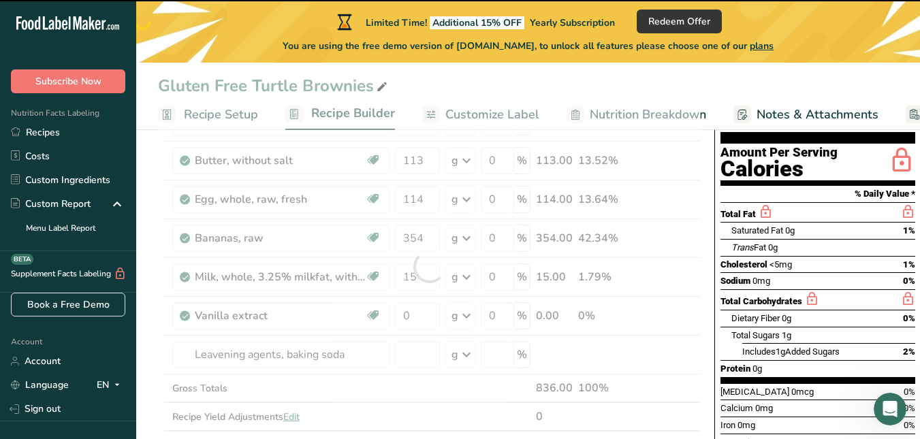
type input "0"
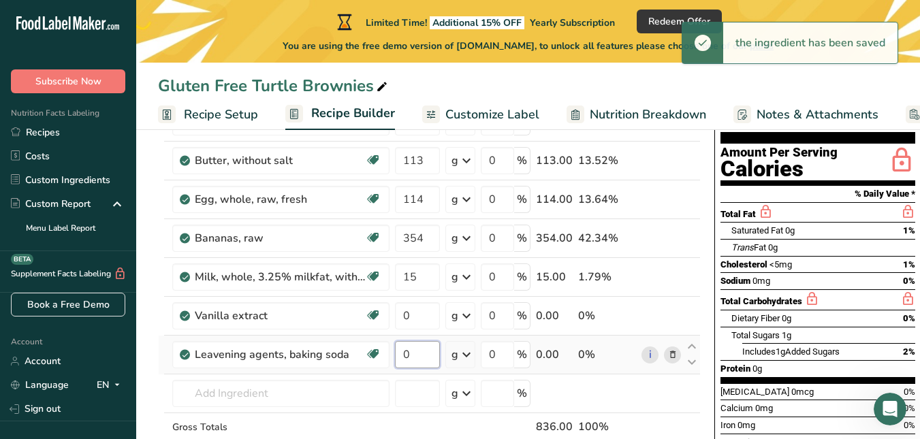
click at [410, 352] on input "0" at bounding box center [417, 354] width 45 height 27
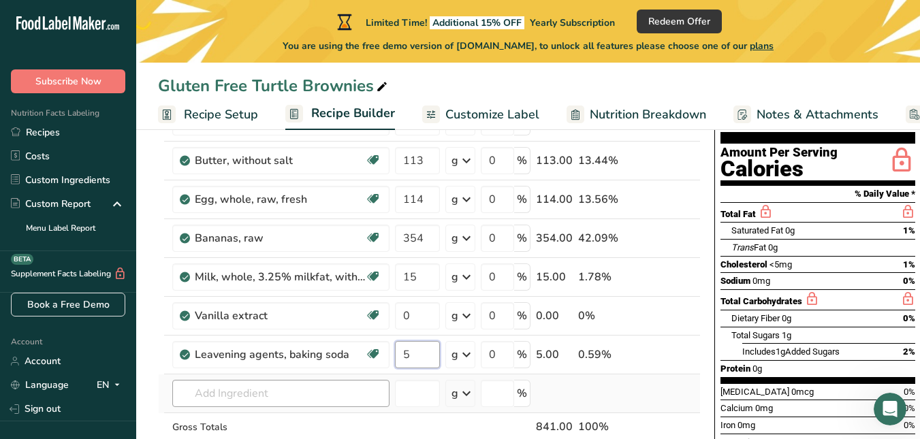
type input "5"
click at [312, 387] on div "Ingredient * Amount * Unit * Waste * .a-a{fill:#347362;}.b-a{fill:#fff;} Grams …" at bounding box center [429, 286] width 543 height 425
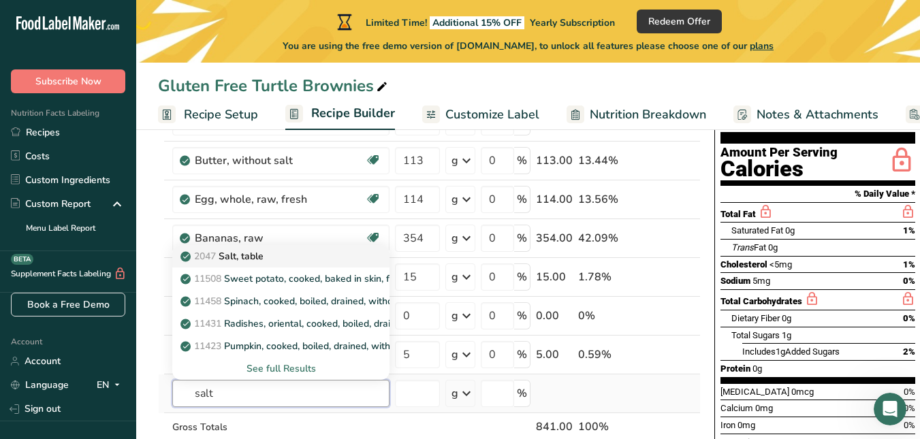
type input "salt"
click at [249, 251] on p "2047 Salt, table" at bounding box center [223, 256] width 80 height 14
type input "Salt, table"
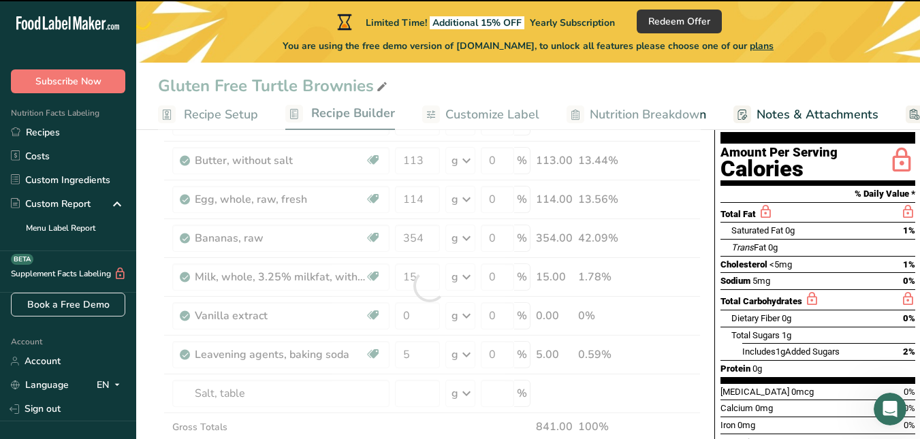
type input "0"
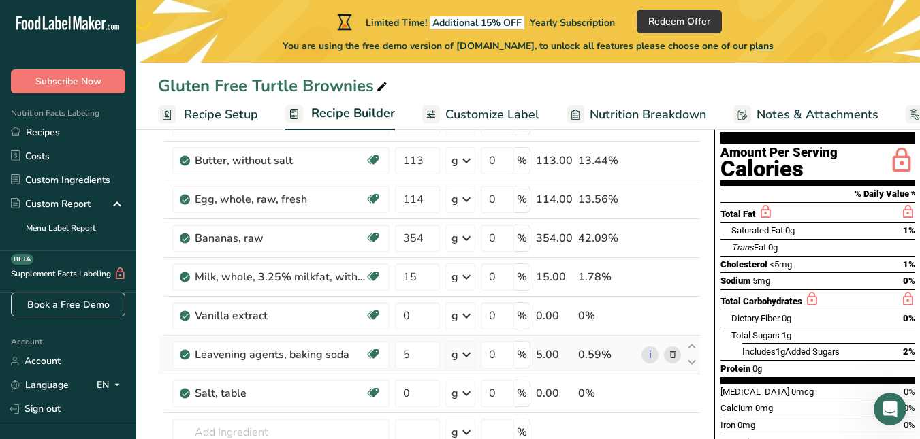
scroll to position [204, 0]
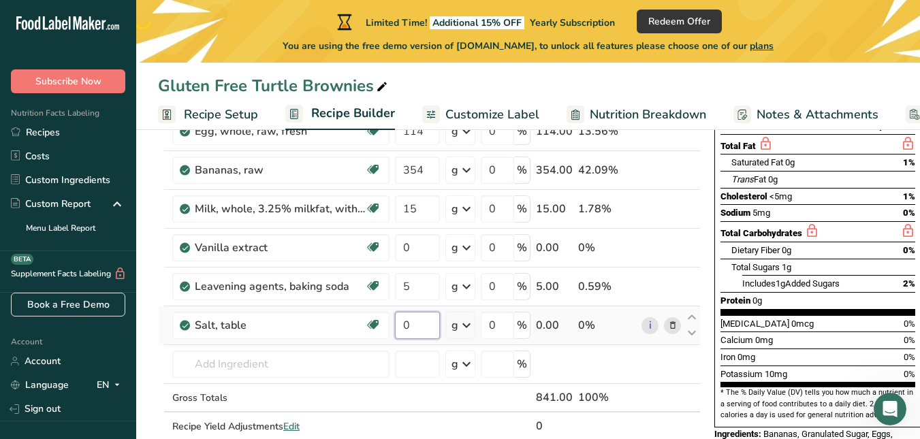
click at [418, 327] on input "0" at bounding box center [417, 325] width 45 height 27
type input "5.69"
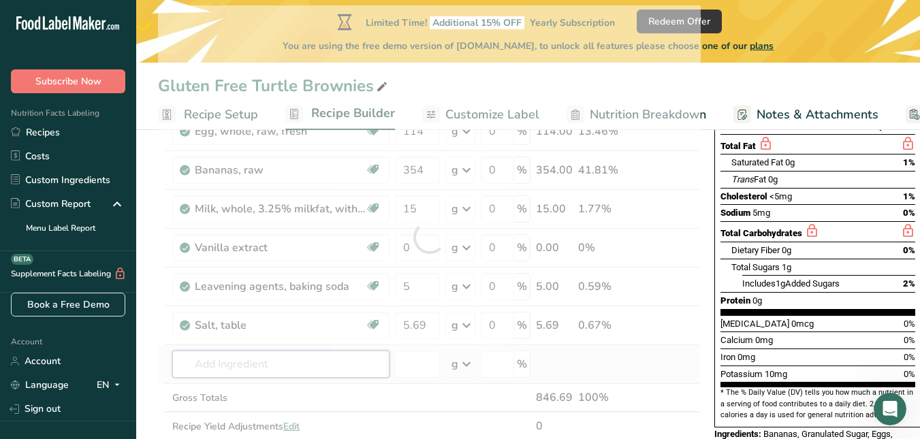
click at [300, 359] on div "Ingredient * Amount * Unit * Waste * .a-a{fill:#347362;}.b-a{fill:#fff;} Grams …" at bounding box center [429, 237] width 543 height 464
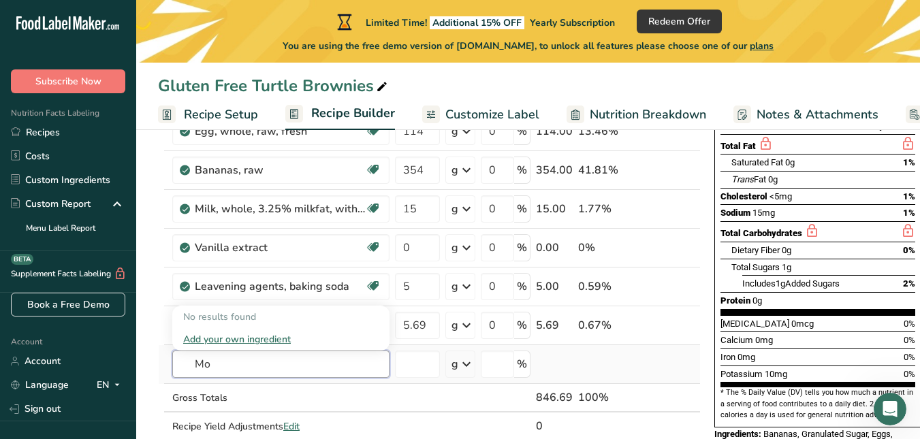
type input "M"
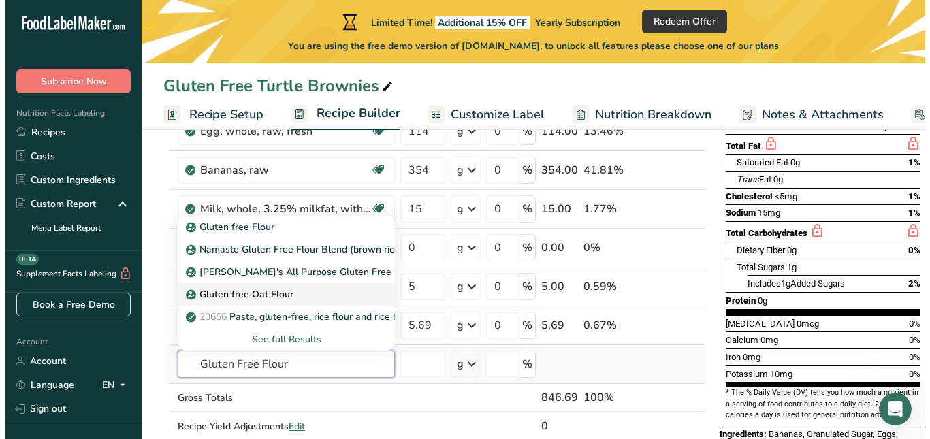
scroll to position [272, 0]
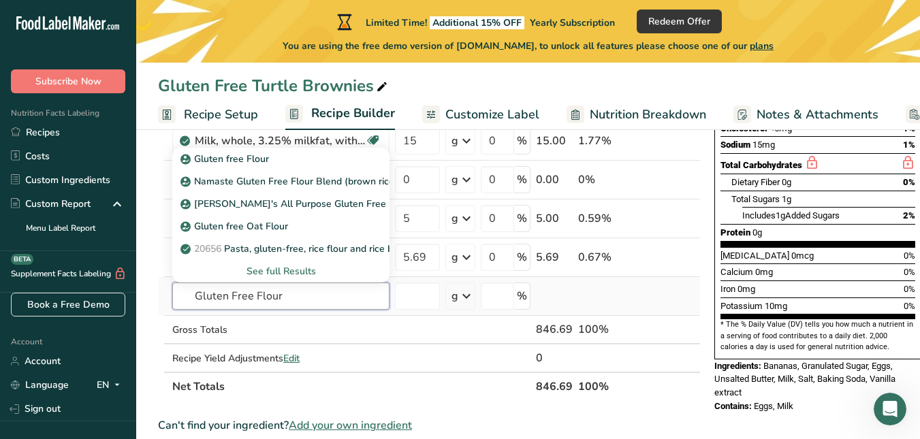
type input "Gluten Free Flour"
click at [299, 268] on div "See full Results" at bounding box center [280, 271] width 195 height 14
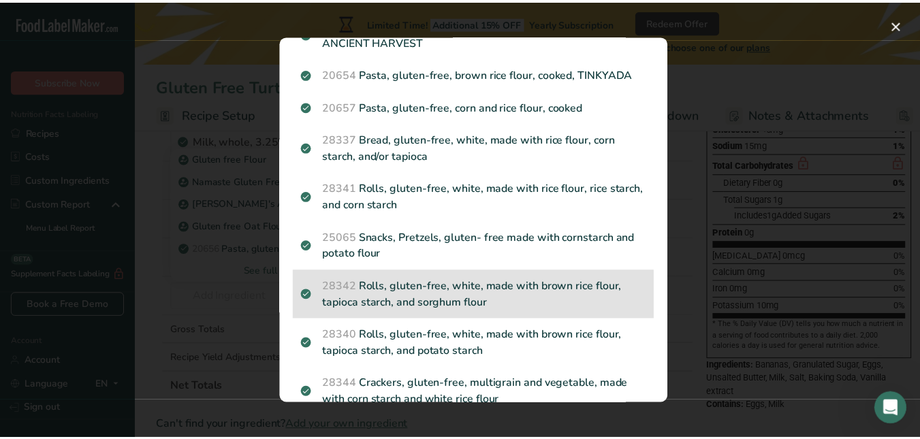
scroll to position [179, 0]
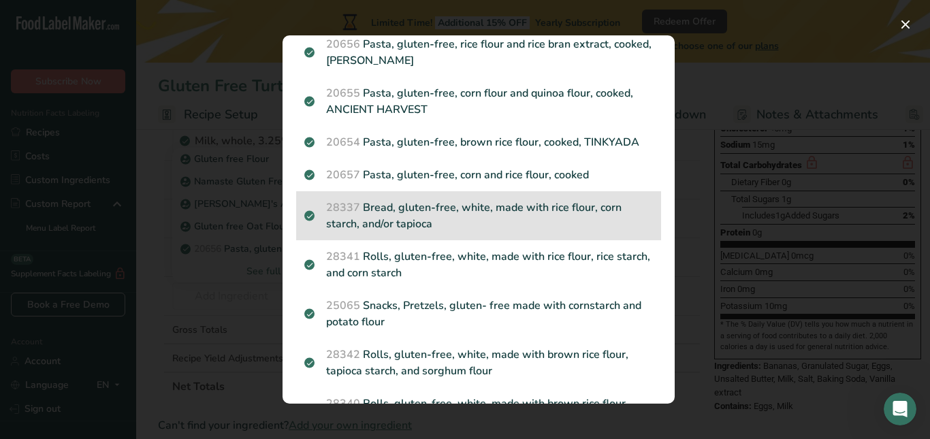
click at [550, 211] on p "28337 Bread, gluten-free, white, made with rice flour, corn starch, and/or tapi…" at bounding box center [478, 216] width 349 height 33
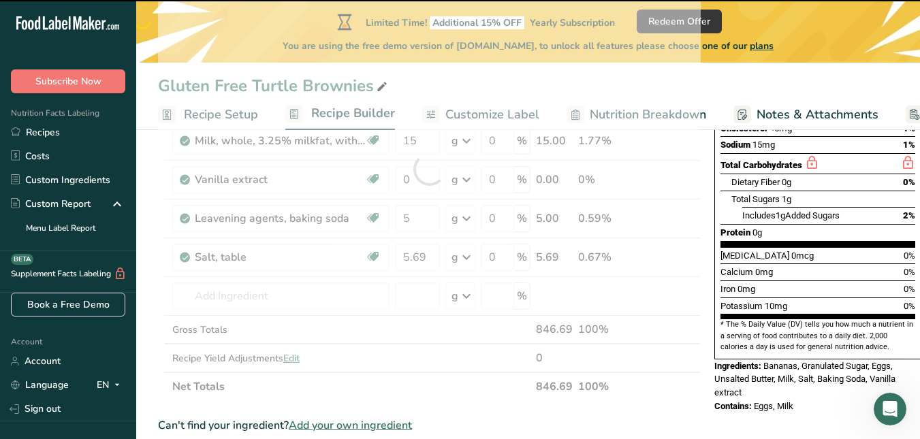
type input "0"
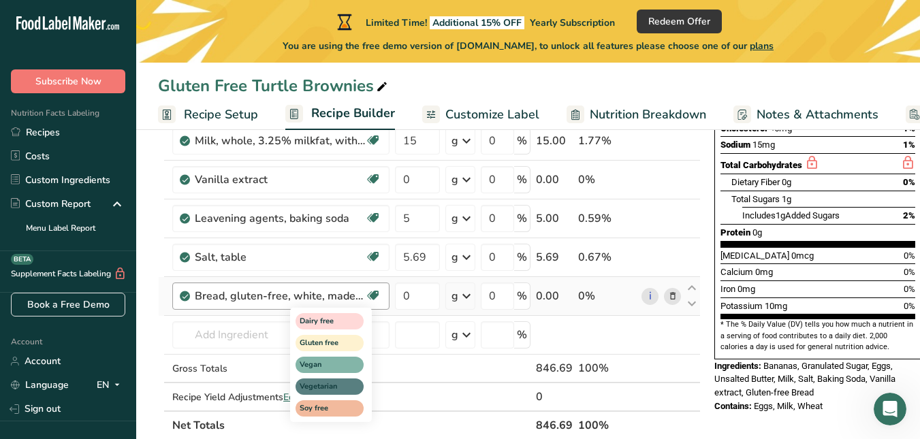
click at [374, 294] on icon at bounding box center [373, 295] width 14 height 21
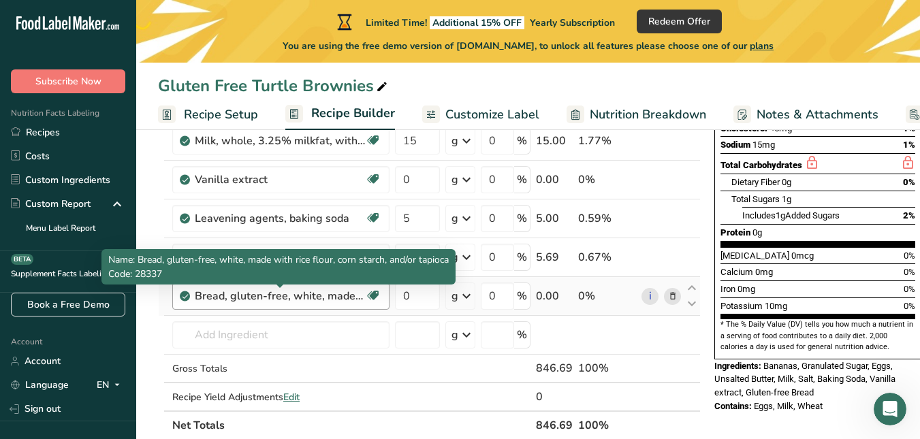
click at [339, 293] on div "Bread, gluten-free, white, made with rice flour, corn starch, and/or tapioca" at bounding box center [280, 296] width 170 height 16
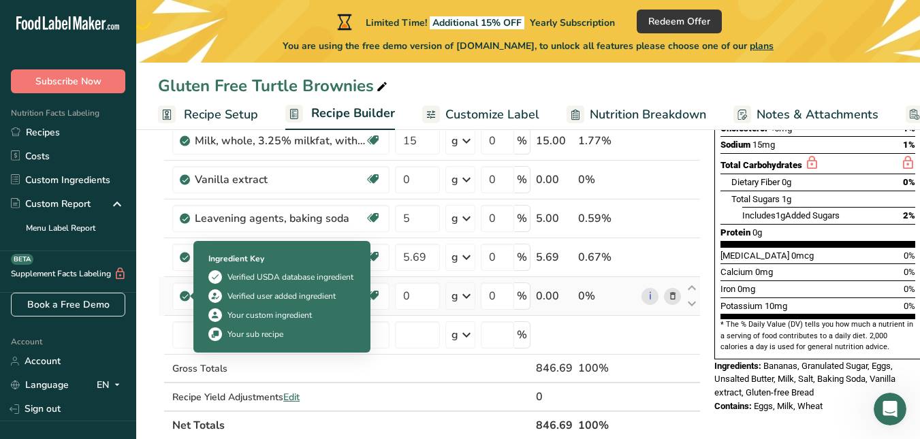
click at [184, 297] on icon at bounding box center [185, 296] width 8 height 12
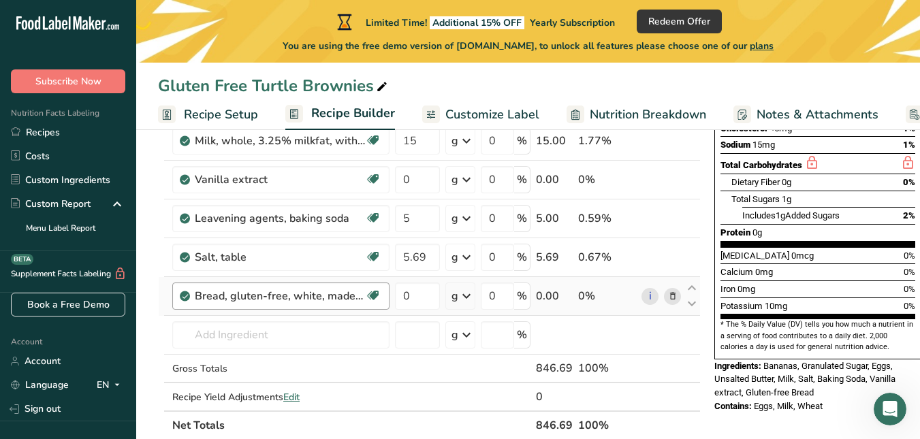
click at [192, 293] on div "Bread, gluten-free, white, made with rice flour, corn starch, and/or tapioca Da…" at bounding box center [280, 296] width 217 height 27
click at [670, 298] on icon at bounding box center [673, 296] width 10 height 14
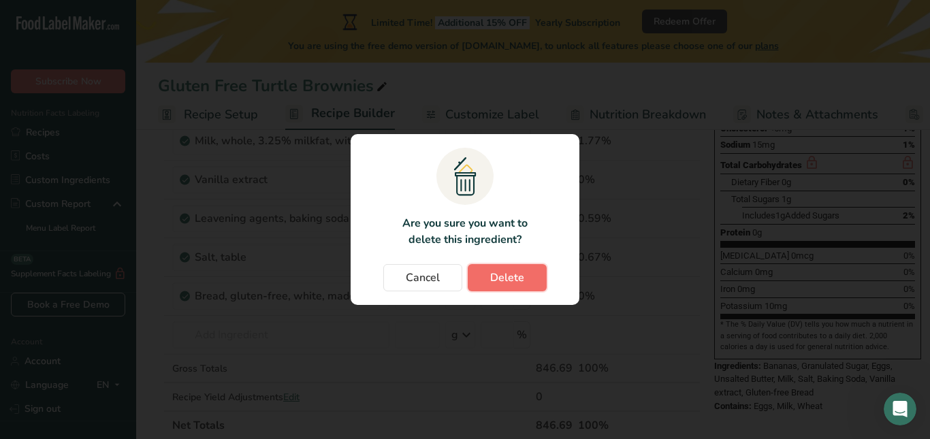
click at [522, 279] on span "Delete" at bounding box center [507, 278] width 34 height 16
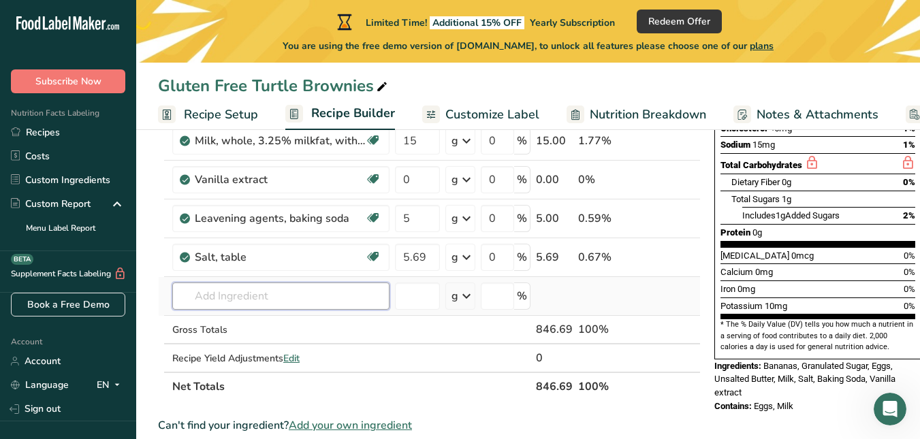
click at [328, 305] on input "text" at bounding box center [280, 296] width 217 height 27
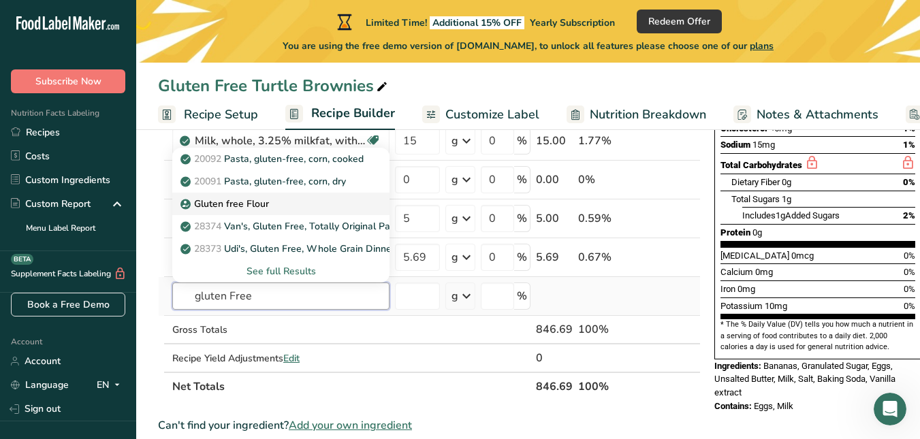
type input "gluten Free"
click at [311, 199] on div "Gluten free Flour" at bounding box center [270, 204] width 174 height 14
type input "Gluten free Flour"
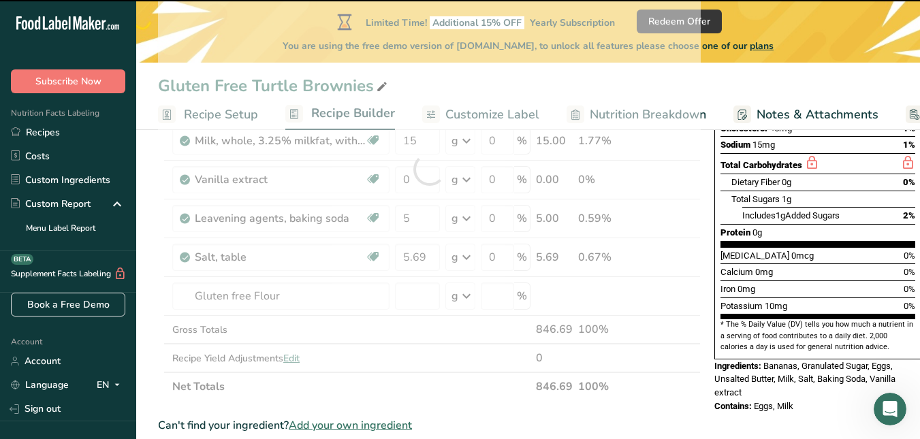
type input "0"
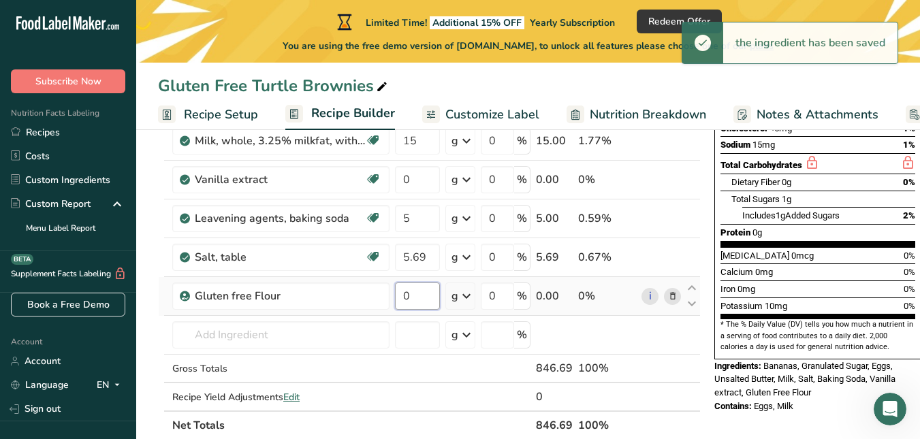
click at [417, 294] on input "0" at bounding box center [417, 296] width 45 height 27
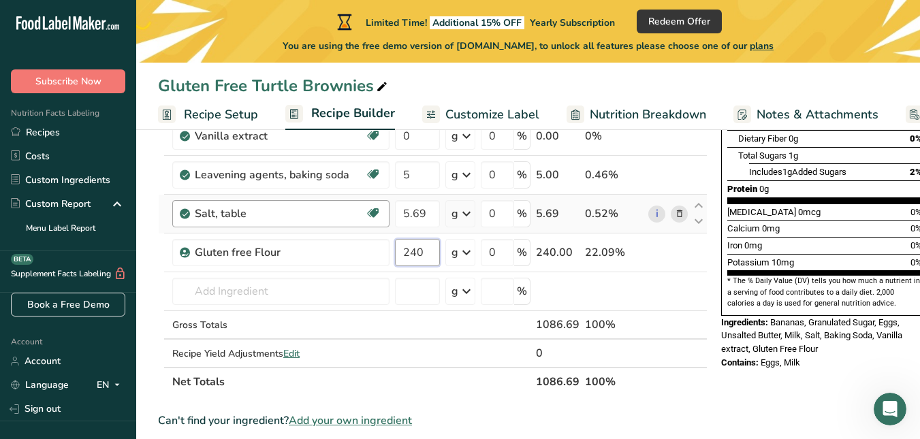
scroll to position [341, 0]
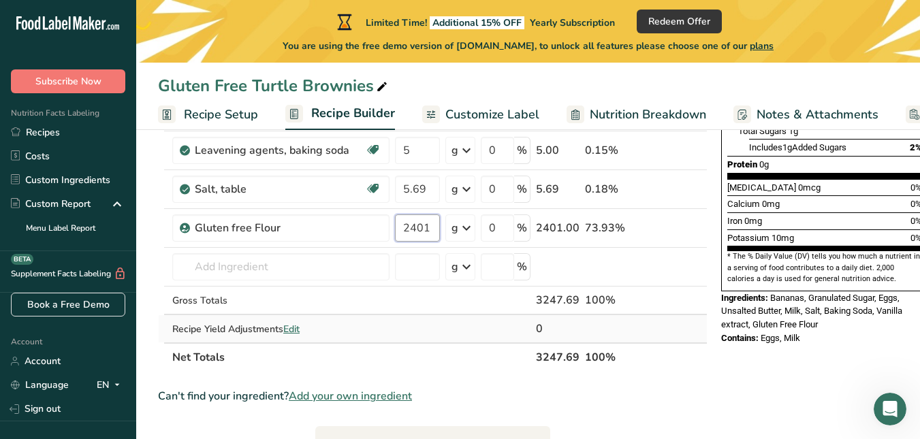
type input "2401"
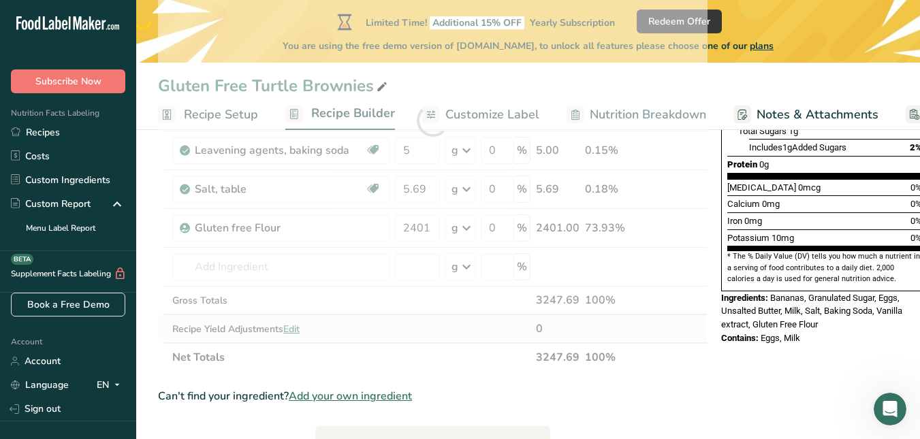
click at [296, 330] on div "Ingredient * Amount * Unit * Waste * .a-a{fill:#347362;}.b-a{fill:#fff;} Grams …" at bounding box center [433, 120] width 550 height 503
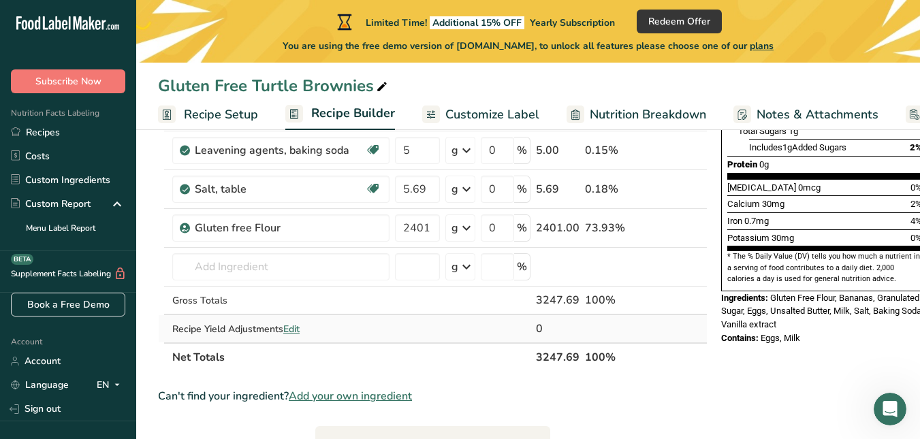
click at [296, 331] on span "Edit" at bounding box center [291, 329] width 16 height 13
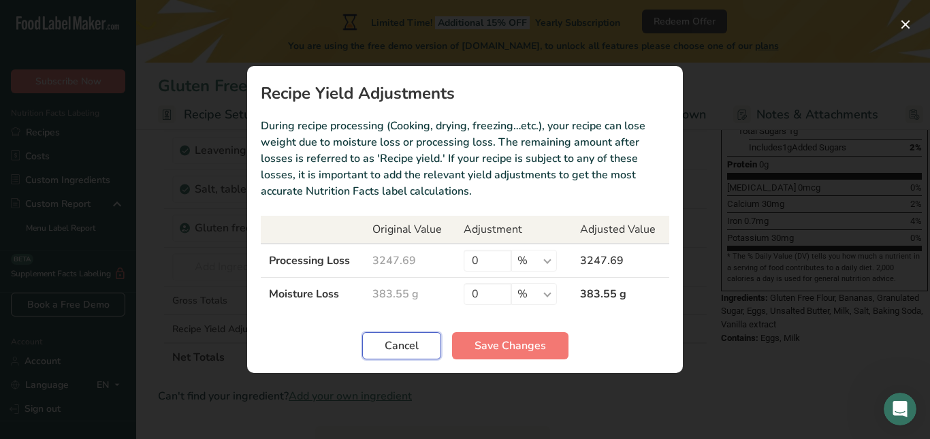
click at [416, 347] on span "Cancel" at bounding box center [402, 346] width 34 height 16
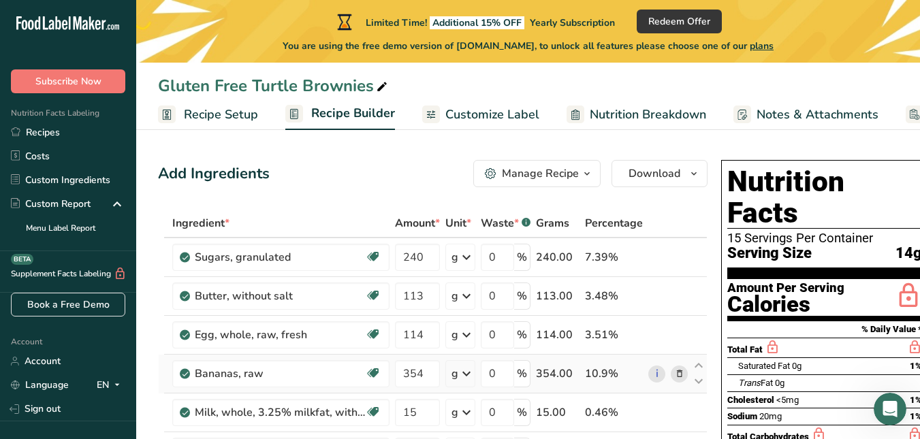
scroll to position [0, 0]
click at [381, 84] on icon at bounding box center [382, 87] width 12 height 19
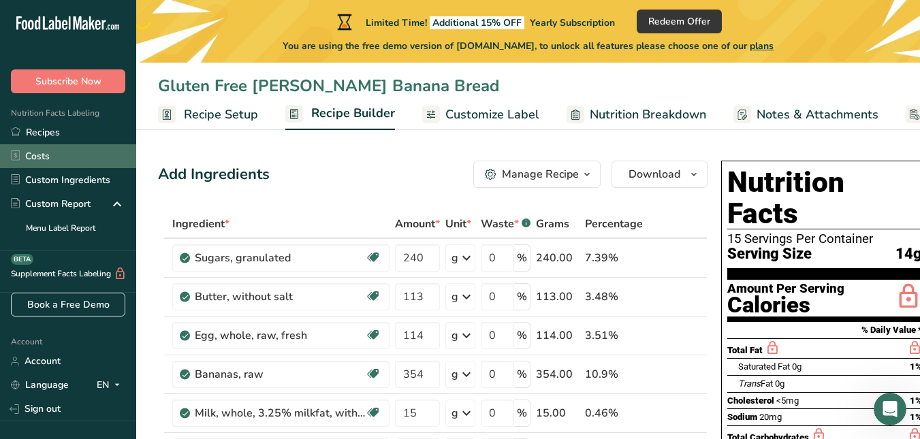
type input "Gluten Free [PERSON_NAME] Banana Bread"
click at [40, 157] on link "Costs" at bounding box center [68, 156] width 136 height 24
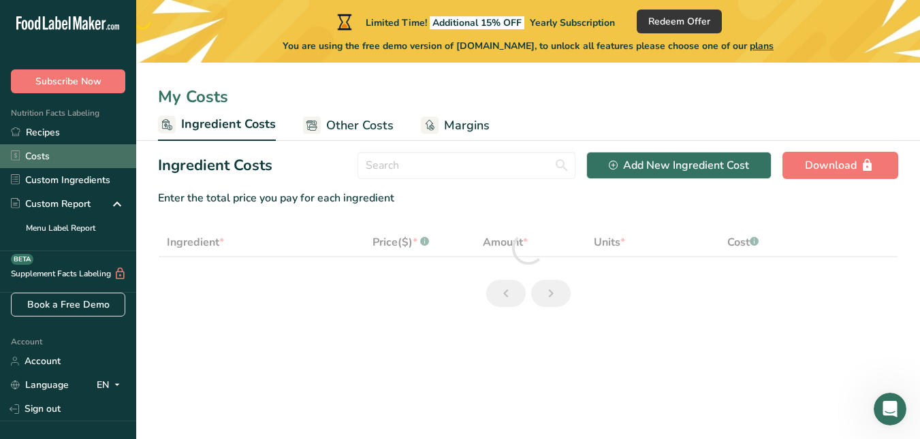
select select "1"
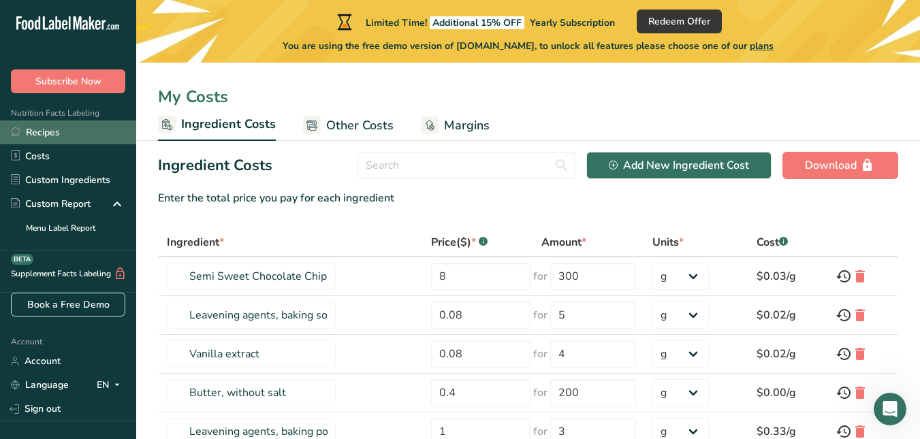
click at [46, 130] on link "Recipes" at bounding box center [68, 133] width 136 height 24
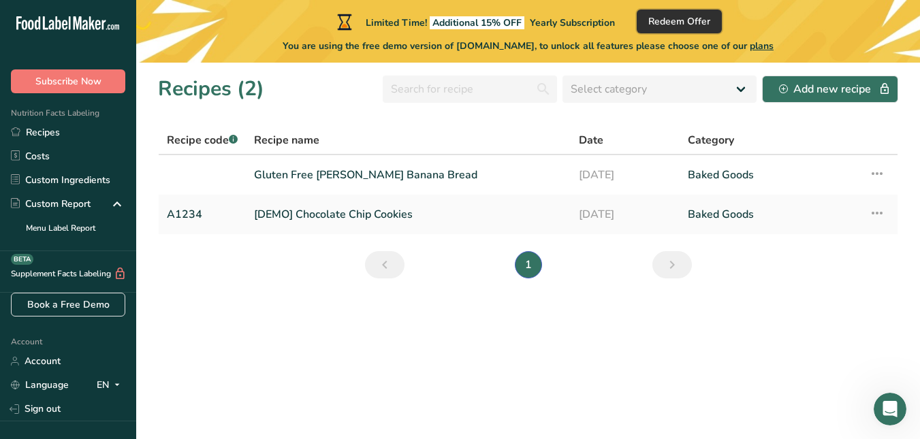
click at [685, 21] on span "Redeem Offer" at bounding box center [679, 21] width 62 height 14
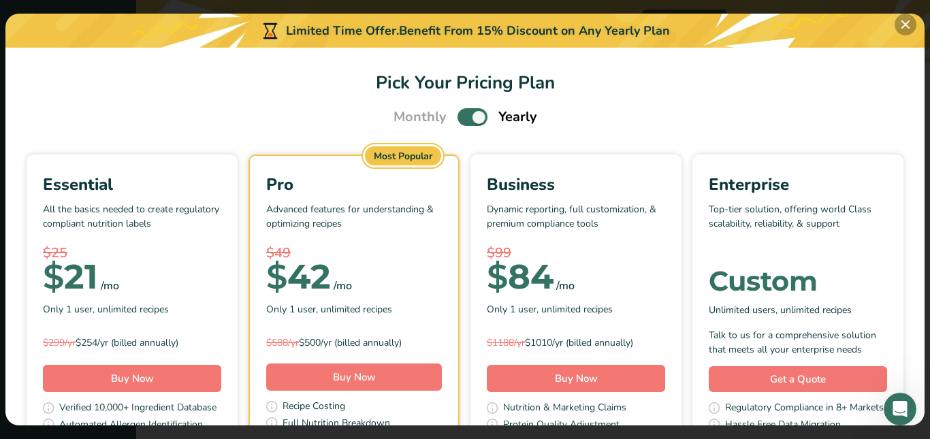
click at [907, 25] on button "Pick Your Pricing Plan Modal" at bounding box center [906, 25] width 22 height 22
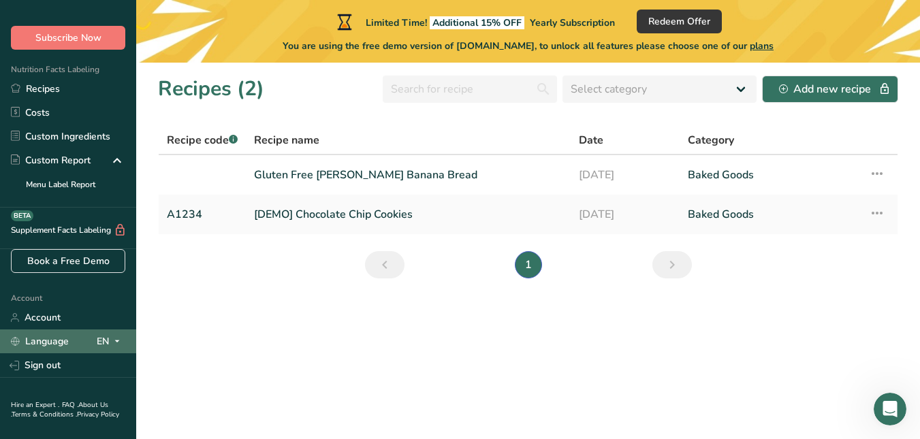
scroll to position [68, 0]
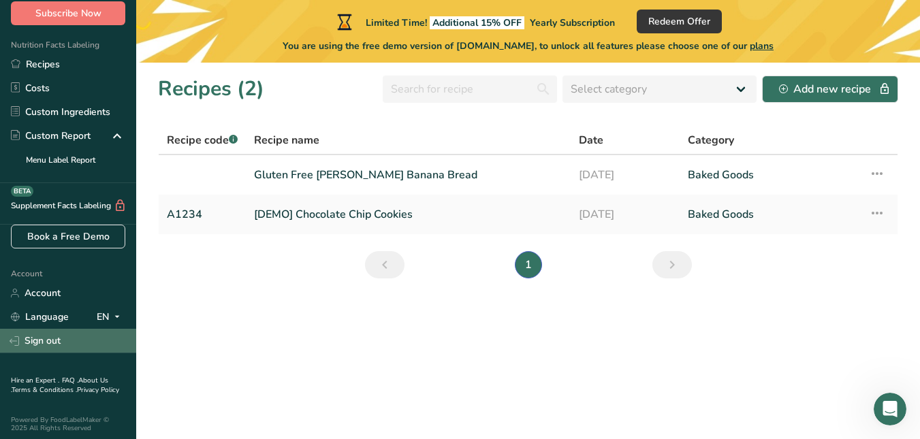
drag, startPoint x: 36, startPoint y: 336, endPoint x: 46, endPoint y: 336, distance: 9.5
click at [36, 336] on link "Sign out" at bounding box center [68, 341] width 136 height 24
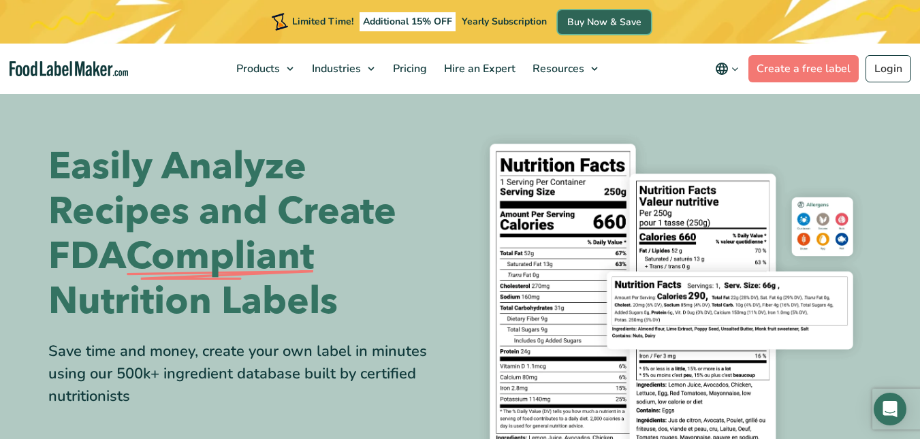
click at [592, 16] on link "Buy Now & Save" at bounding box center [604, 22] width 93 height 24
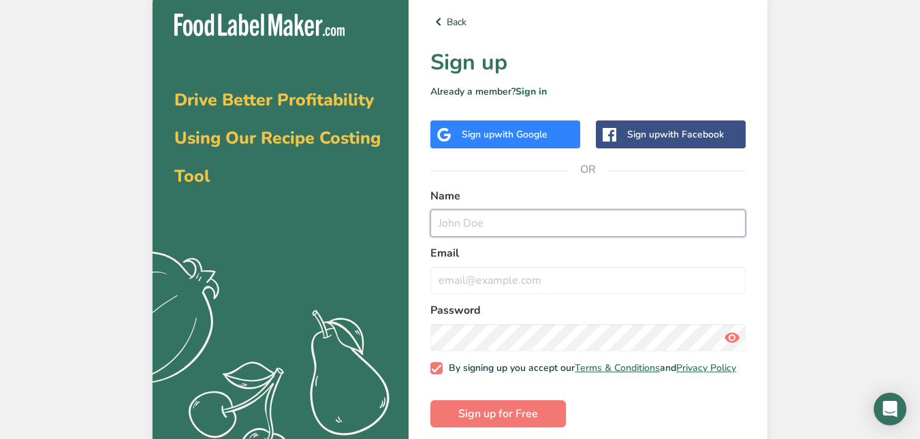
click at [471, 221] on input "text" at bounding box center [587, 223] width 315 height 27
type input "[PERSON_NAME]"
type input "[EMAIL_ADDRESS][DOMAIN_NAME]"
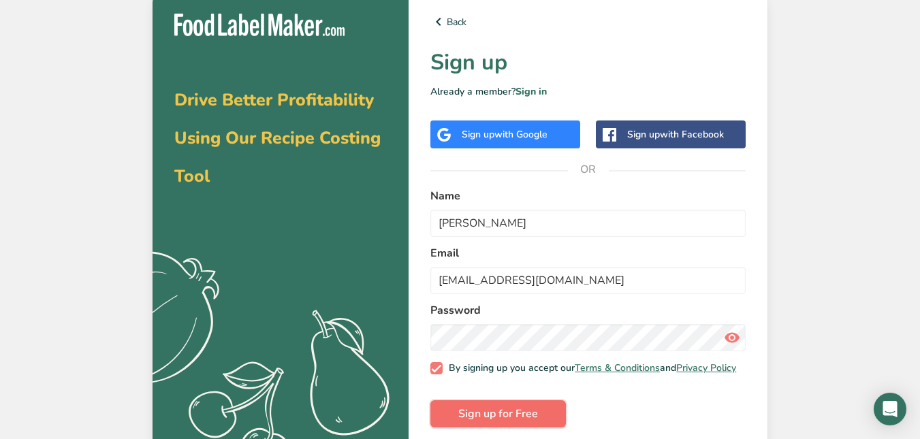
click at [522, 422] on span "Sign up for Free" at bounding box center [498, 414] width 80 height 16
click at [532, 90] on link "Sign in" at bounding box center [531, 91] width 31 height 13
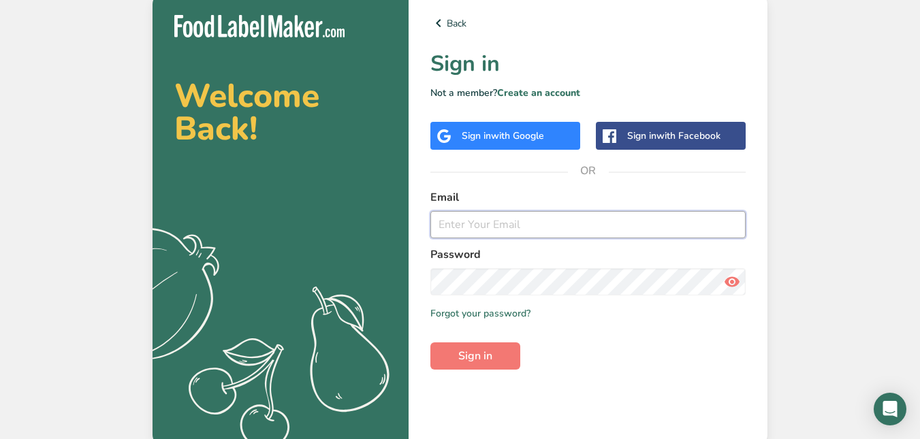
click at [486, 222] on input "email" at bounding box center [587, 224] width 315 height 27
type input "[EMAIL_ADDRESS][DOMAIN_NAME]"
click at [465, 350] on span "Sign in" at bounding box center [475, 356] width 34 height 16
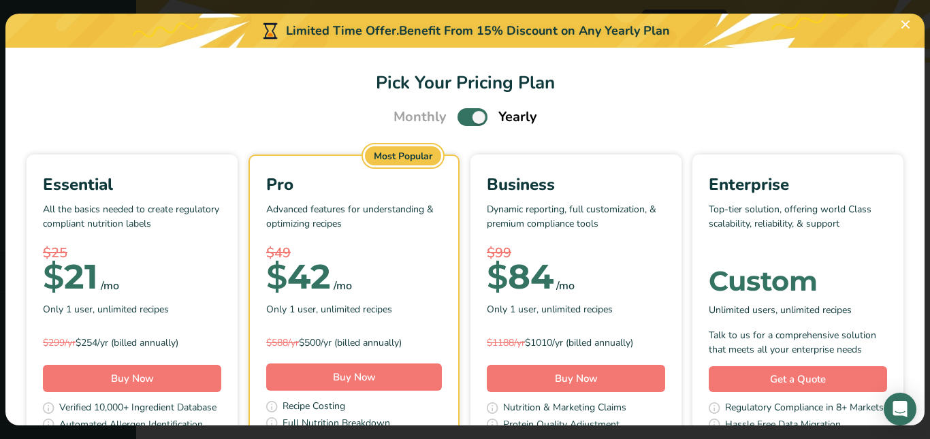
click at [460, 119] on span "Pick Your Pricing Plan Modal" at bounding box center [473, 116] width 30 height 17
click at [460, 119] on input "Pick Your Pricing Plan Modal" at bounding box center [462, 117] width 9 height 9
checkbox input "false"
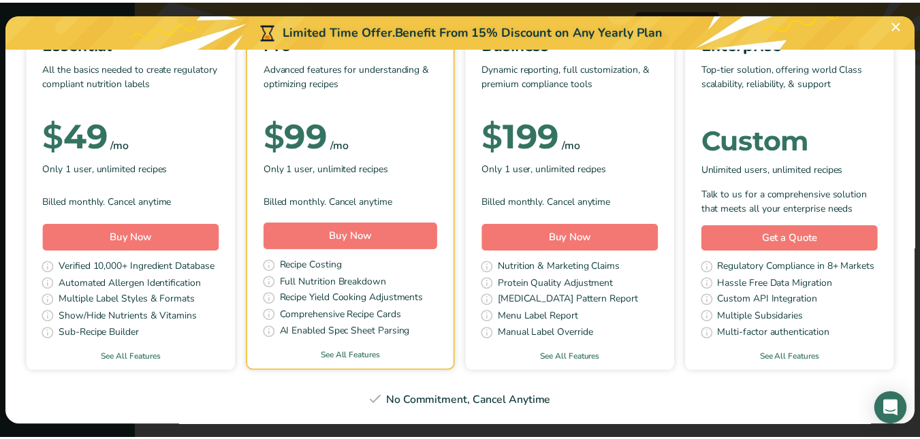
scroll to position [136, 0]
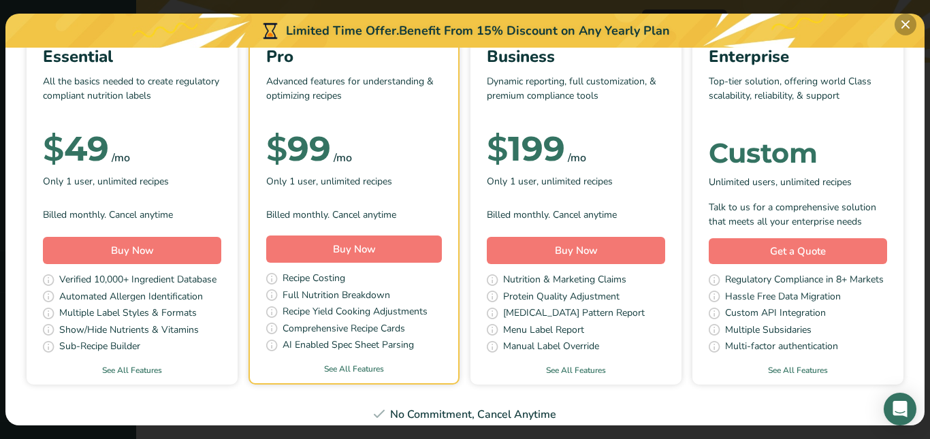
click at [905, 25] on button "Pick Your Pricing Plan Modal" at bounding box center [906, 25] width 22 height 22
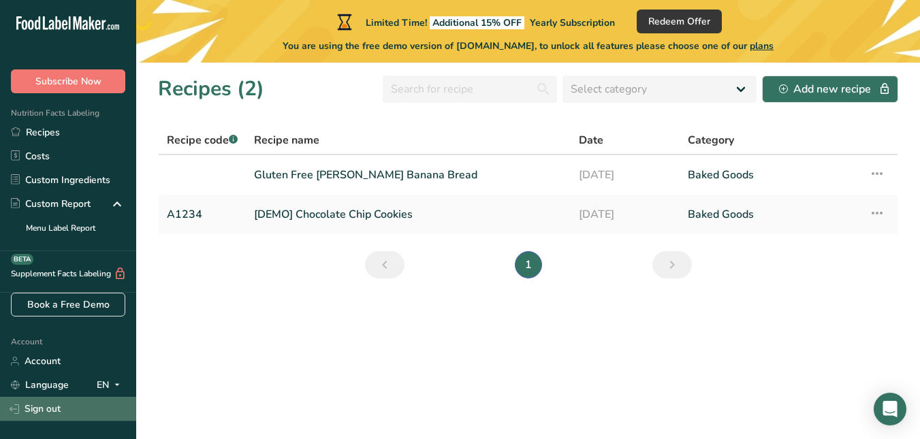
click at [34, 404] on link "Sign out" at bounding box center [68, 409] width 136 height 24
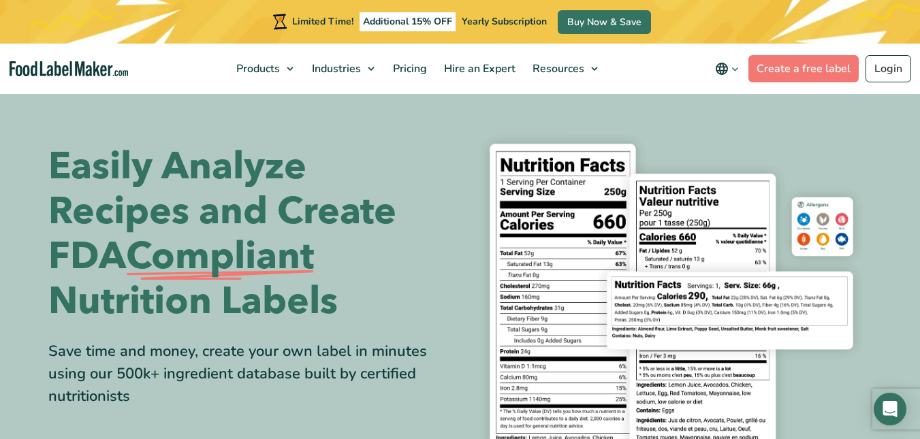
click at [837, 133] on img at bounding box center [672, 309] width 402 height 368
